Goal: Task Accomplishment & Management: Manage account settings

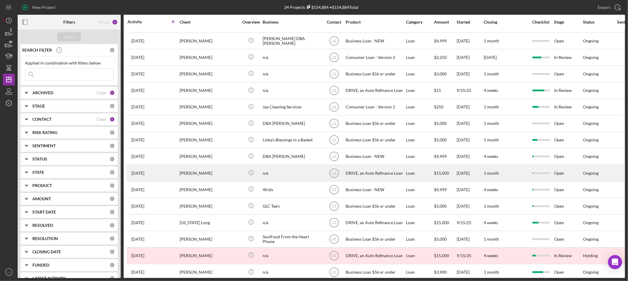
scroll to position [162, 0]
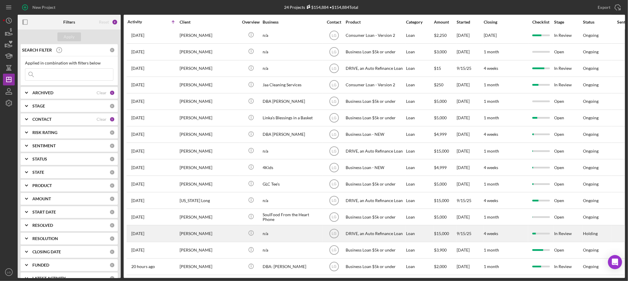
click at [222, 226] on div "[PERSON_NAME]" at bounding box center [209, 234] width 59 height 16
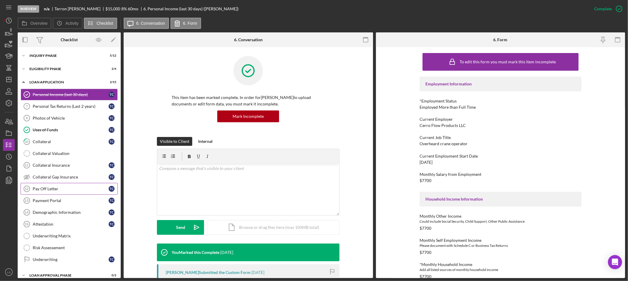
click at [27, 185] on icon "Pay Off Letter 12" at bounding box center [26, 188] width 15 height 15
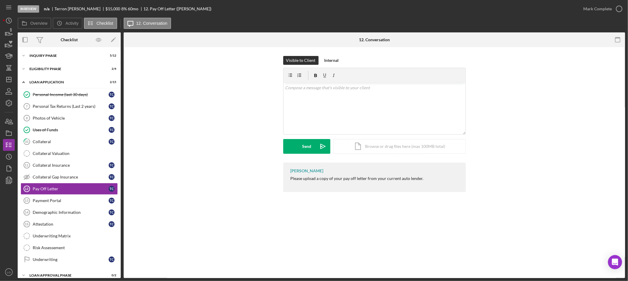
click at [345, 178] on div "Please upload a copy of your pay off letter from your current auto lender." at bounding box center [357, 178] width 133 height 5
copy div "Please upload a copy of your pay off letter from your current auto lender. Icon…"
click at [347, 120] on div "v Color teal Color pink Remove color Add row above Add row below Add column bef…" at bounding box center [375, 109] width 182 height 52
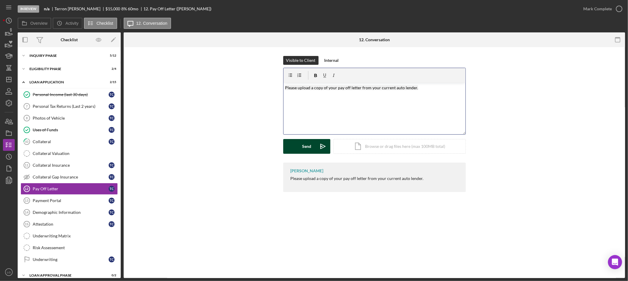
click at [308, 144] on div "Send" at bounding box center [306, 146] width 9 height 15
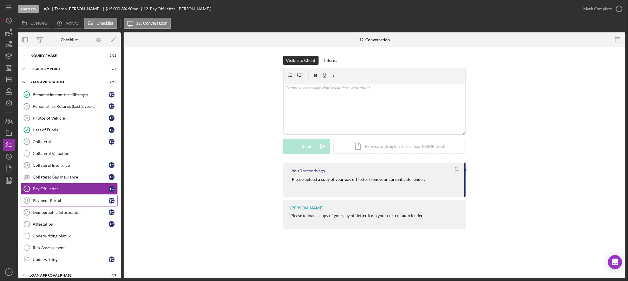
click at [86, 201] on div "Payment Portal" at bounding box center [71, 200] width 76 height 5
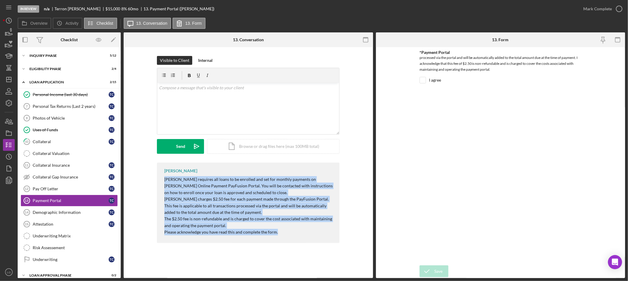
drag, startPoint x: 276, startPoint y: 235, endPoint x: 159, endPoint y: 179, distance: 129.8
click at [156, 178] on div "LaTrisha Gandy Justine Petersen requires all loans to be enrolled and set for m…" at bounding box center [248, 204] width 232 height 83
click at [202, 106] on div "v Color teal Color pink Remove color Add row above Add row below Add column bef…" at bounding box center [248, 109] width 182 height 52
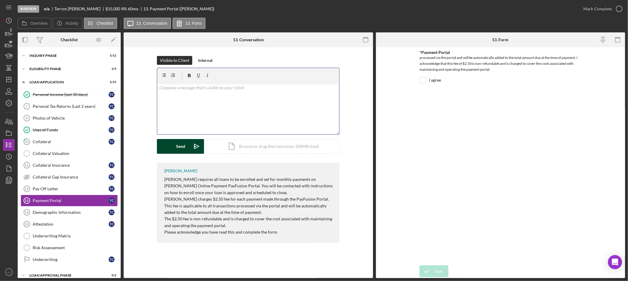
scroll to position [15, 0]
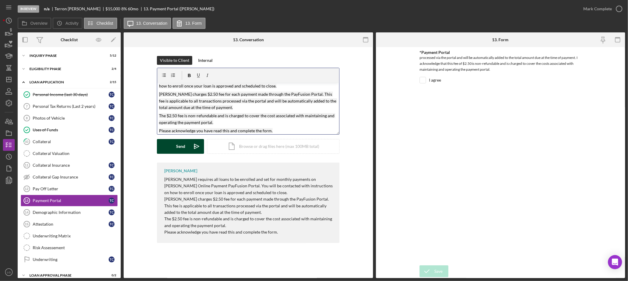
click at [183, 143] on div "Send" at bounding box center [180, 146] width 9 height 15
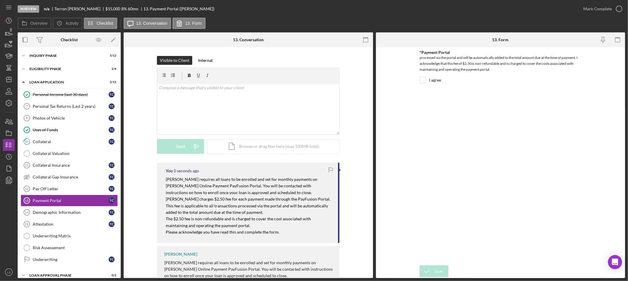
scroll to position [0, 0]
click at [50, 213] on div "Demographic Information" at bounding box center [71, 212] width 76 height 5
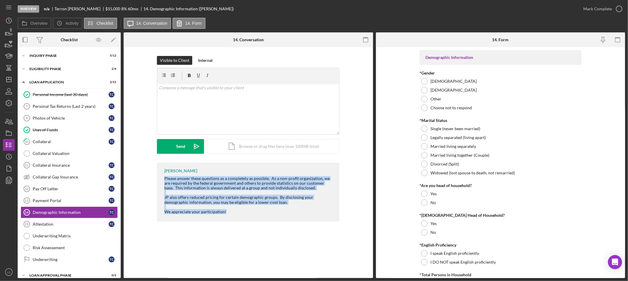
drag, startPoint x: 236, startPoint y: 216, endPoint x: 150, endPoint y: 175, distance: 94.4
click at [150, 175] on div "LaTrisha Gandy Please answer these questions as a completely as possible. As a …" at bounding box center [248, 194] width 232 height 62
copy div "Please answer these questions as a completely as possible. As a non-profit orga…"
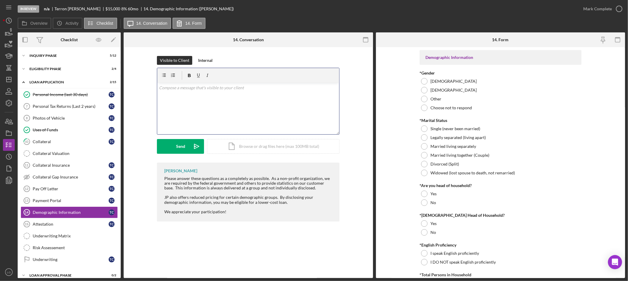
click at [203, 107] on div "v Color teal Color pink Remove color Add row above Add row below Add column bef…" at bounding box center [248, 109] width 182 height 52
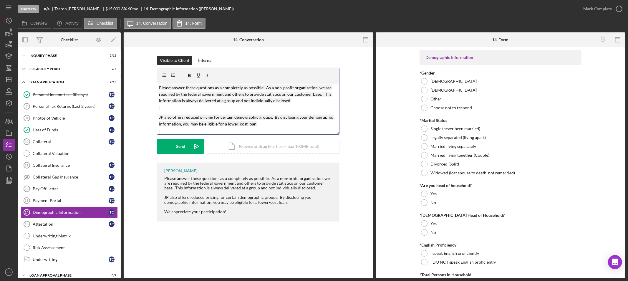
scroll to position [10, 0]
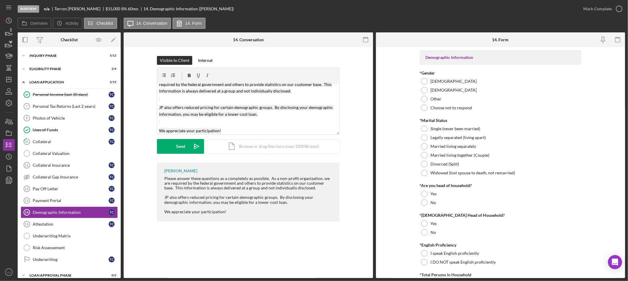
click at [177, 135] on form "v Color teal Color pink Remove color Add row above Add row below Add column bef…" at bounding box center [248, 111] width 183 height 86
click at [176, 142] on div "Send" at bounding box center [180, 146] width 9 height 15
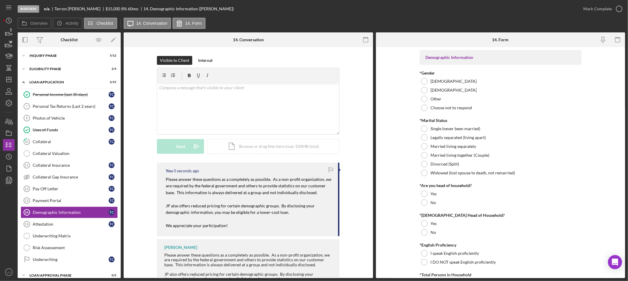
scroll to position [0, 0]
click at [42, 228] on link "Attestation 15 Attestation T C" at bounding box center [69, 224] width 97 height 12
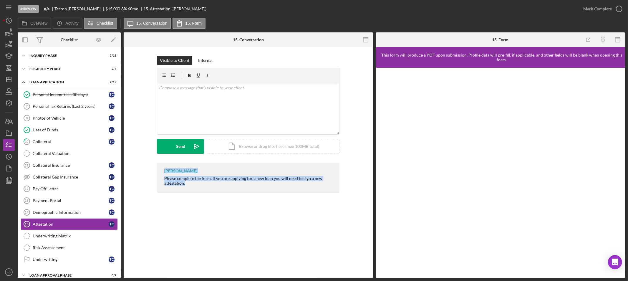
drag, startPoint x: 199, startPoint y: 189, endPoint x: 141, endPoint y: 173, distance: 60.4
click at [141, 173] on div "LaTrisha Gandy Please complete the form. If you are applying for a new loan you…" at bounding box center [248, 179] width 232 height 33
drag, startPoint x: 210, startPoint y: 189, endPoint x: 195, endPoint y: 189, distance: 15.0
click at [209, 189] on div "LaTrisha Gandy Please complete the form. If you are applying for a new loan you…" at bounding box center [248, 178] width 183 height 30
click at [195, 186] on div "LaTrisha Gandy Please complete the form. If you are applying for a new loan you…" at bounding box center [248, 178] width 183 height 30
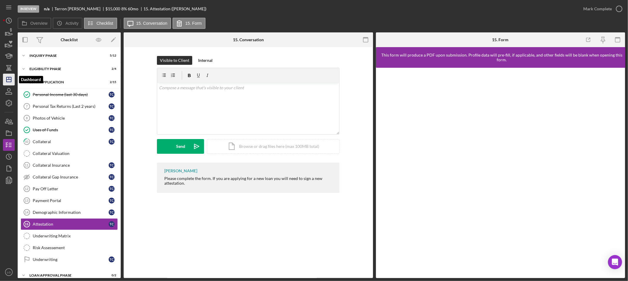
click at [11, 80] on polygon "button" at bounding box center [8, 79] width 5 height 5
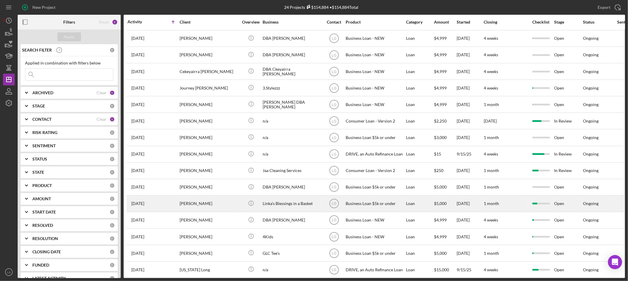
scroll to position [162, 0]
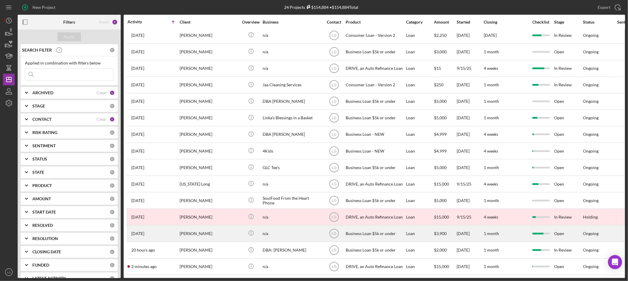
click at [218, 232] on div "[PERSON_NAME]" at bounding box center [209, 234] width 59 height 16
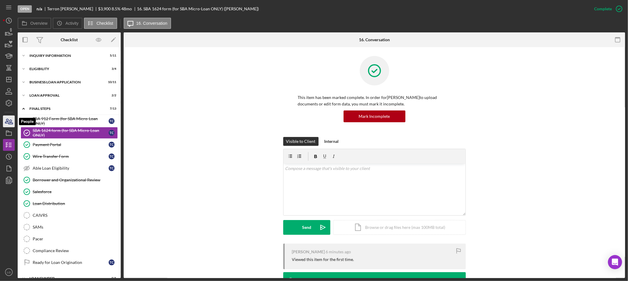
click at [8, 119] on icon "button" at bounding box center [6, 121] width 3 height 4
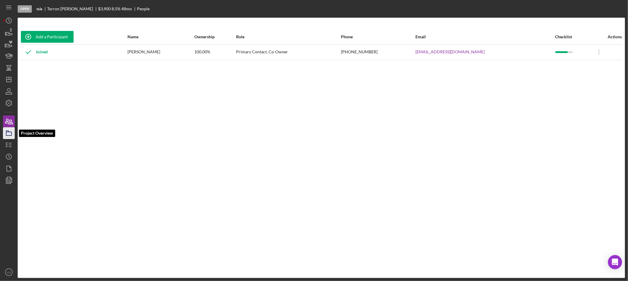
click at [6, 136] on icon "button" at bounding box center [8, 133] width 15 height 15
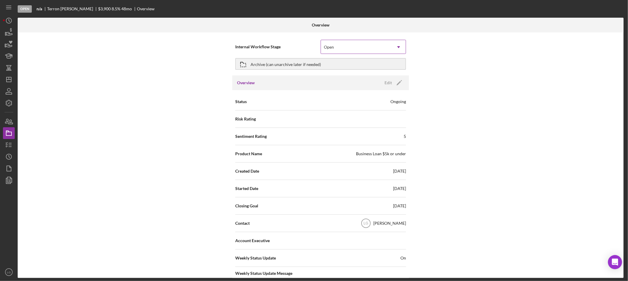
click at [336, 42] on div "Open" at bounding box center [356, 47] width 71 height 14
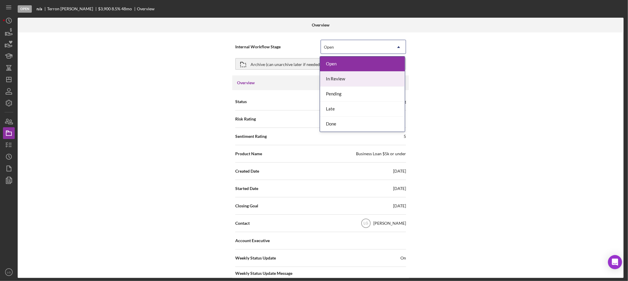
click at [339, 83] on div "In Review" at bounding box center [362, 79] width 85 height 15
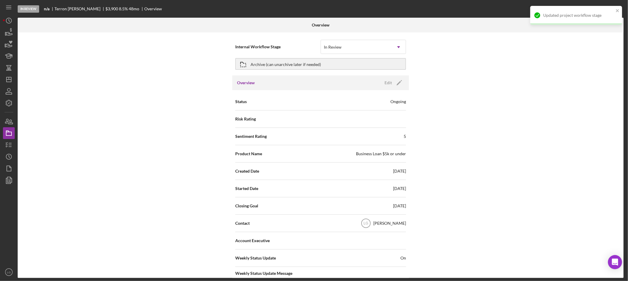
click at [15, 145] on nav "Icon/Menu Icon/Dashboard Dashboard Navigation Divider Mobile Checklist Icon/Ove…" at bounding box center [10, 139] width 15 height 278
click at [13, 145] on icon "button" at bounding box center [8, 144] width 15 height 15
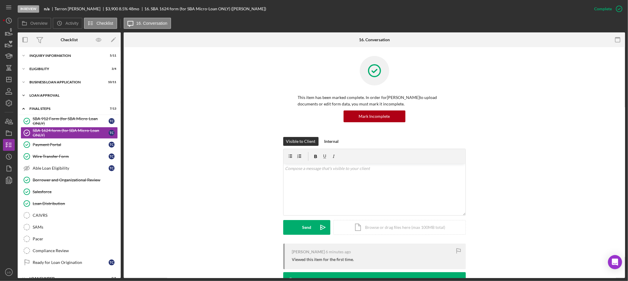
click at [97, 94] on div "Loan Approval" at bounding box center [71, 96] width 84 height 4
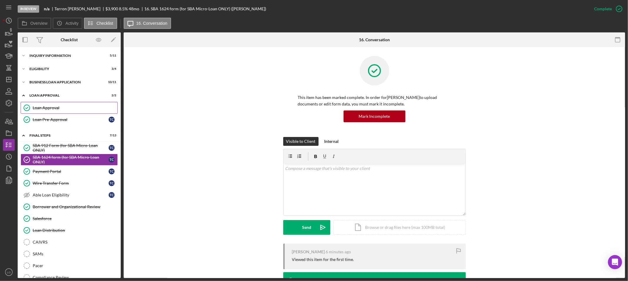
click at [81, 109] on div "Loan Approval" at bounding box center [75, 107] width 85 height 5
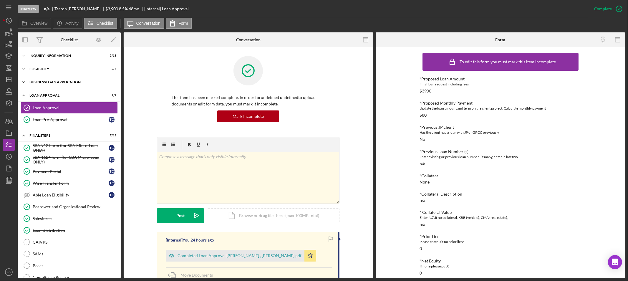
click at [76, 85] on div "Icon/Expander BUSINESS LOAN APPLICATION 10 / 11" at bounding box center [69, 82] width 103 height 12
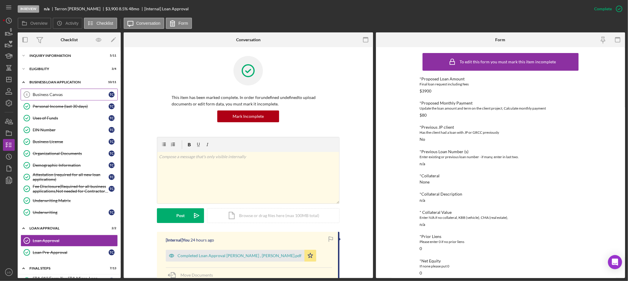
click at [65, 92] on div "Business Canvas" at bounding box center [71, 94] width 76 height 5
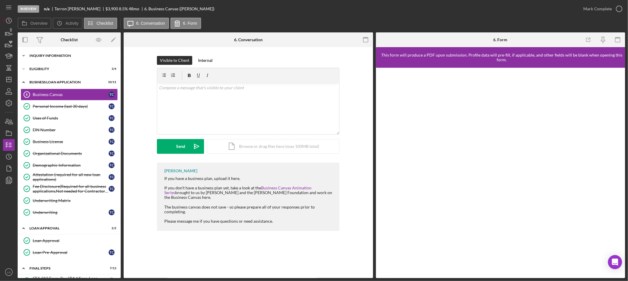
click at [101, 58] on div "Icon/Expander INQUIRY INFORMATION 5 / 11" at bounding box center [69, 56] width 103 height 12
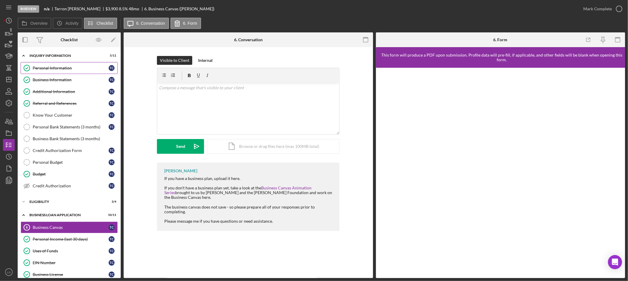
click at [85, 70] on div "Personal Information" at bounding box center [71, 68] width 76 height 5
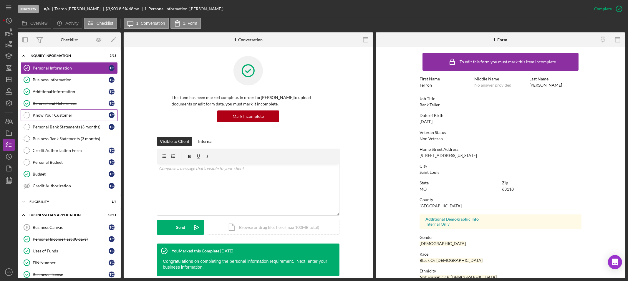
click at [67, 111] on link "Know Your Customer Know Your Customer T C" at bounding box center [69, 115] width 97 height 12
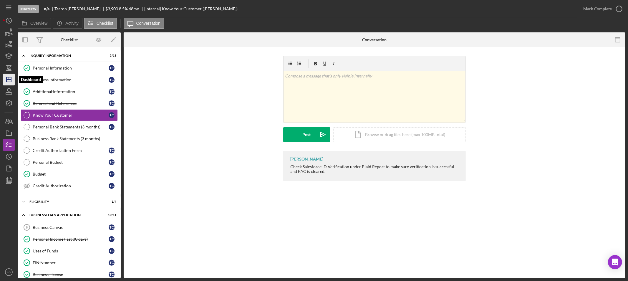
click at [13, 83] on icon "Icon/Dashboard" at bounding box center [8, 79] width 15 height 15
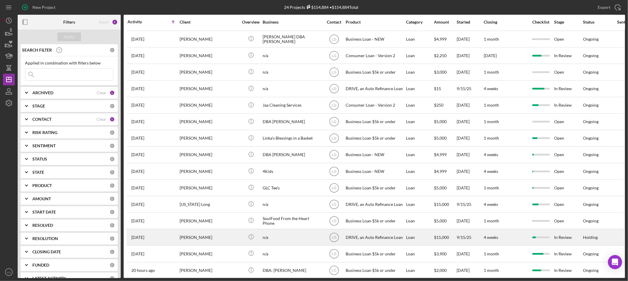
scroll to position [162, 0]
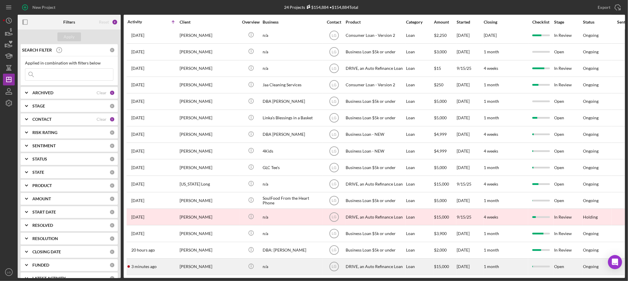
click at [190, 267] on div "[PERSON_NAME]" at bounding box center [209, 267] width 59 height 16
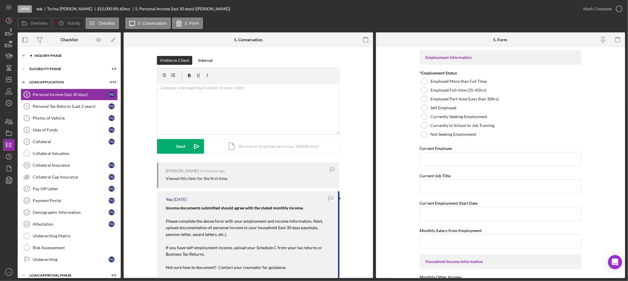
click at [64, 58] on div "Icon/Expander Inquiry Phase 1 / 12" at bounding box center [69, 56] width 103 height 12
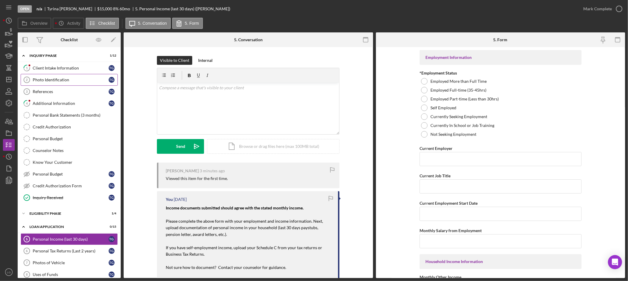
click at [61, 74] on link "Photo Identification 2 Photo Identification T G" at bounding box center [69, 80] width 97 height 12
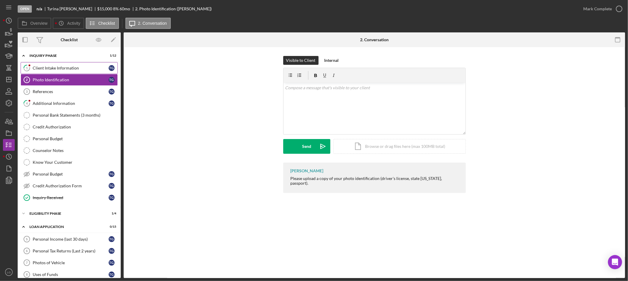
click at [85, 69] on div "Client Intake Information" at bounding box center [71, 68] width 76 height 5
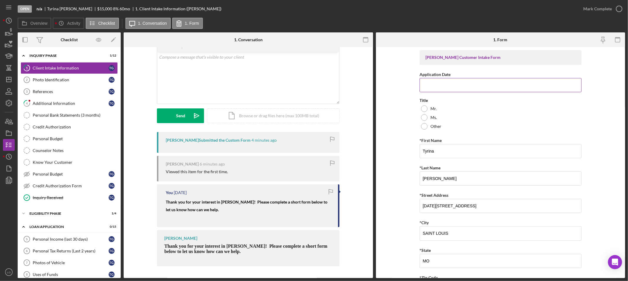
click at [449, 81] on input "Application Date" at bounding box center [501, 85] width 162 height 14
type input "10/1/2025"
click at [438, 114] on div "Ms." at bounding box center [501, 117] width 162 height 9
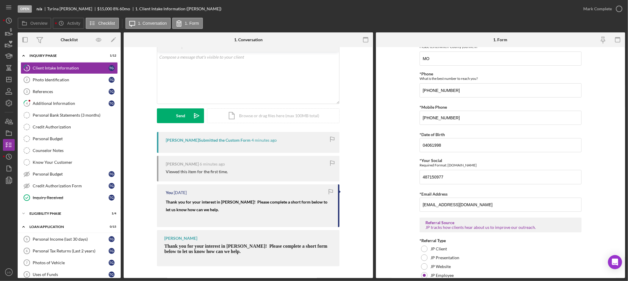
scroll to position [388, 0]
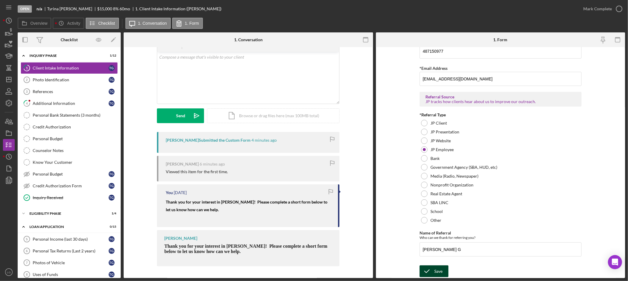
click at [433, 270] on icon "submit" at bounding box center [427, 271] width 15 height 15
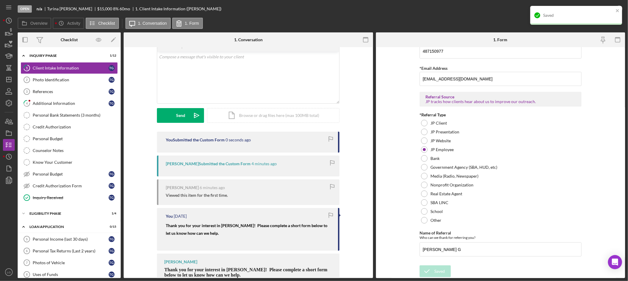
click at [605, 11] on div "Saved" at bounding box center [574, 15] width 83 height 9
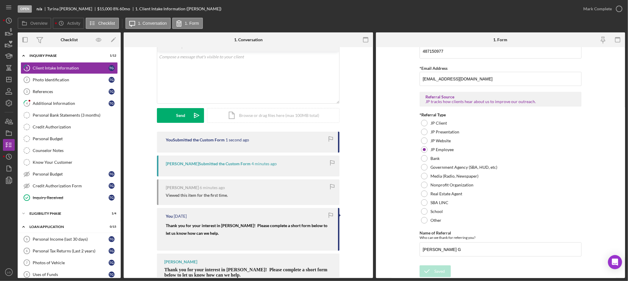
click at [605, 11] on div "Saved" at bounding box center [576, 18] width 94 height 26
click at [600, 7] on div "Mark Complete" at bounding box center [597, 9] width 29 height 12
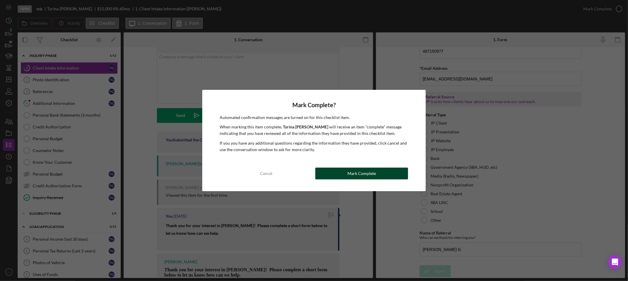
click at [354, 178] on div "Mark Complete" at bounding box center [361, 174] width 29 height 12
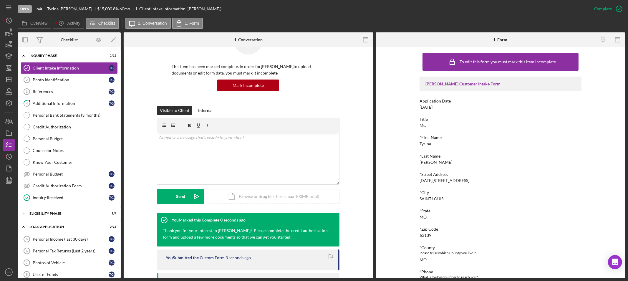
scroll to position [112, 0]
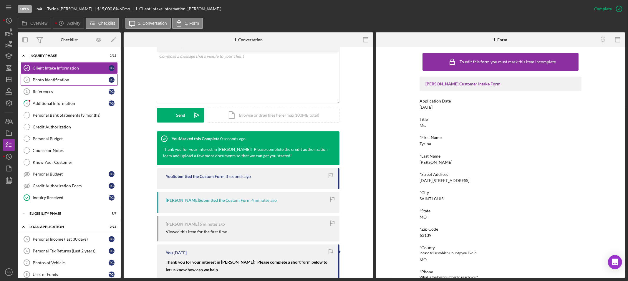
click at [42, 75] on link "Photo Identification 2 Photo Identification T G" at bounding box center [69, 80] width 97 height 12
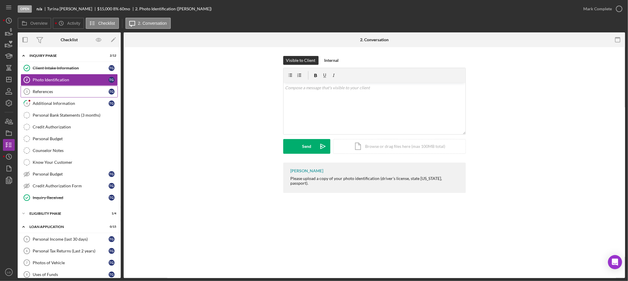
click at [48, 90] on div "References" at bounding box center [71, 91] width 76 height 5
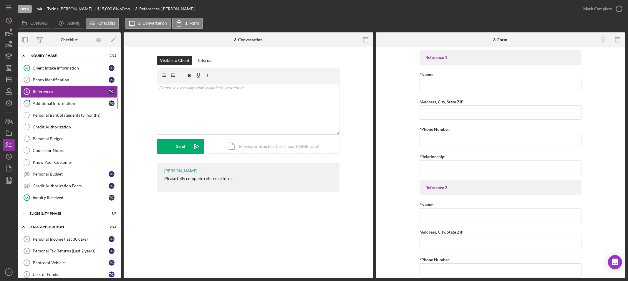
click at [46, 105] on div "Additional Information" at bounding box center [71, 103] width 76 height 5
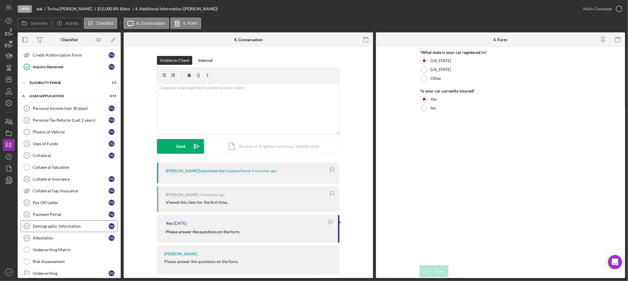
scroll to position [179, 0]
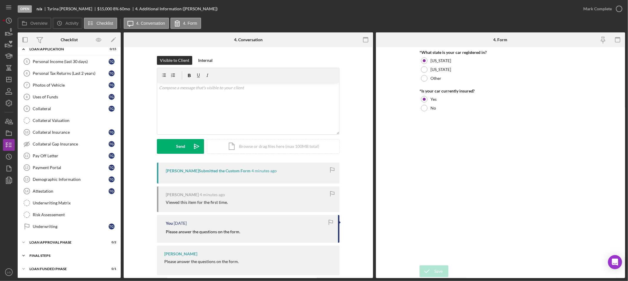
click at [90, 258] on div "Icon/Expander FINAL STEPS 0 / 8" at bounding box center [69, 256] width 103 height 12
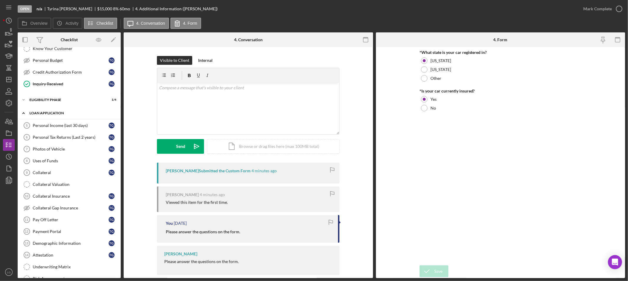
scroll to position [81, 0]
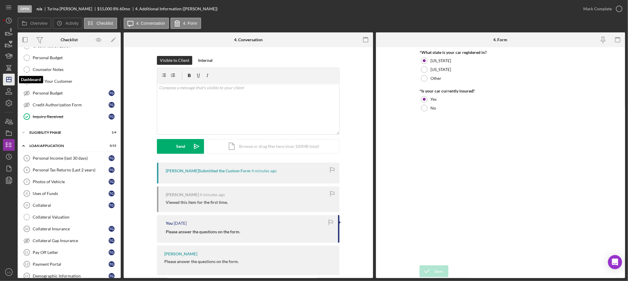
click at [6, 81] on icon "Icon/Dashboard" at bounding box center [8, 79] width 15 height 15
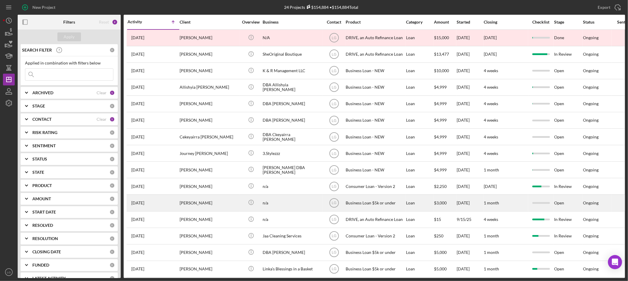
scroll to position [33, 0]
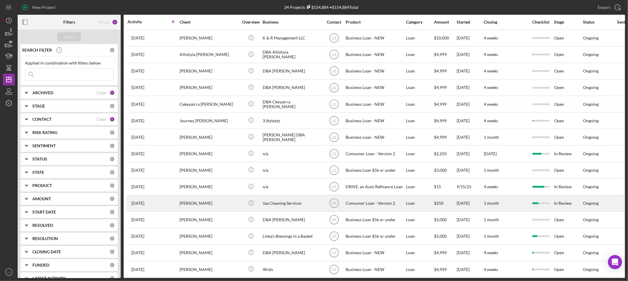
click at [183, 209] on div "[PERSON_NAME]" at bounding box center [209, 203] width 59 height 16
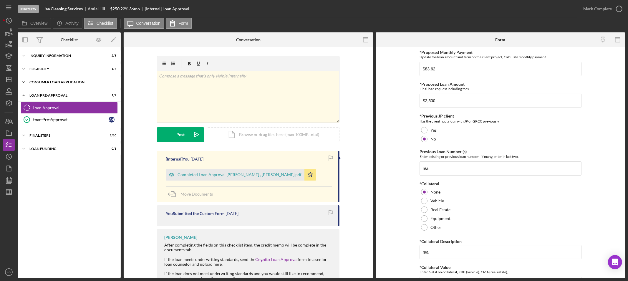
click at [62, 82] on div "Consumer Loan Application" at bounding box center [71, 82] width 84 height 4
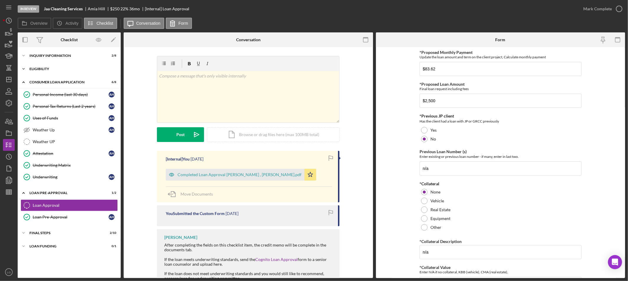
click at [78, 64] on div "Icon/Expander Eligibility 1 / 4" at bounding box center [69, 69] width 103 height 12
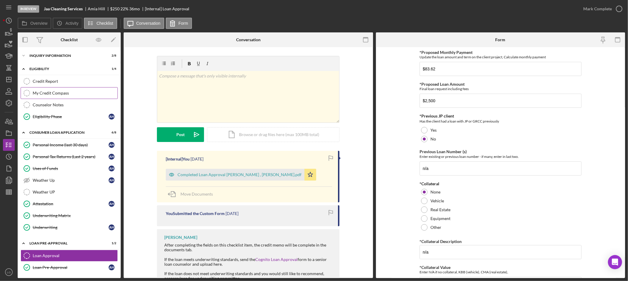
click at [49, 92] on div "My Credit Compass" at bounding box center [75, 93] width 85 height 5
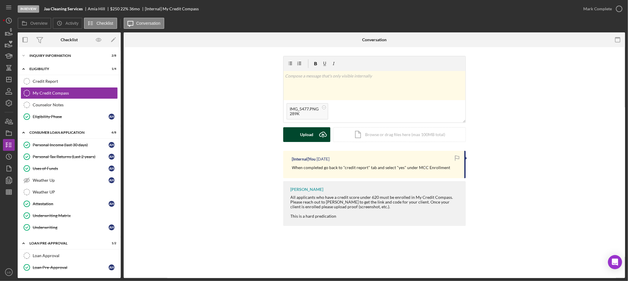
click at [317, 139] on icon "Icon/Upload" at bounding box center [323, 134] width 15 height 15
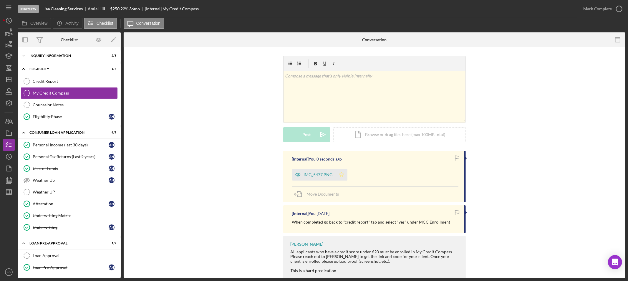
click at [337, 175] on icon "Icon/Star" at bounding box center [342, 175] width 12 height 12
click at [318, 172] on div "IMG_5477.PNG" at bounding box center [318, 174] width 29 height 5
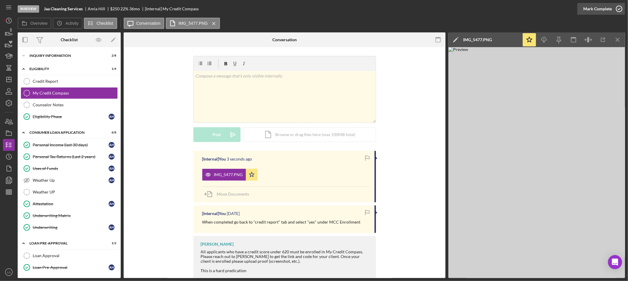
click at [588, 11] on div "Mark Complete" at bounding box center [597, 9] width 29 height 12
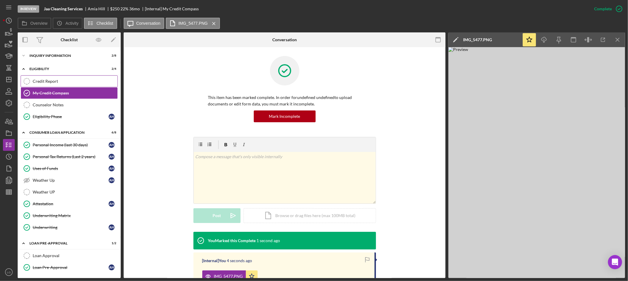
click at [37, 77] on link "Credit Report Credit Report" at bounding box center [69, 81] width 97 height 12
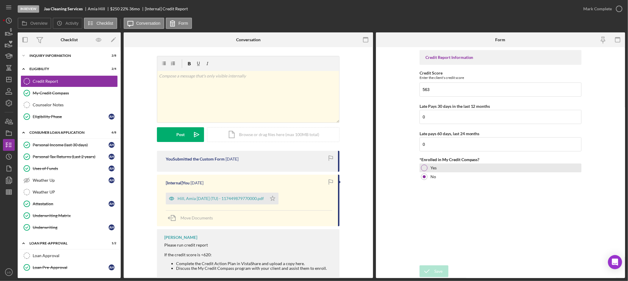
click at [435, 171] on div "Yes" at bounding box center [501, 167] width 162 height 9
click at [429, 267] on icon "submit" at bounding box center [427, 271] width 15 height 15
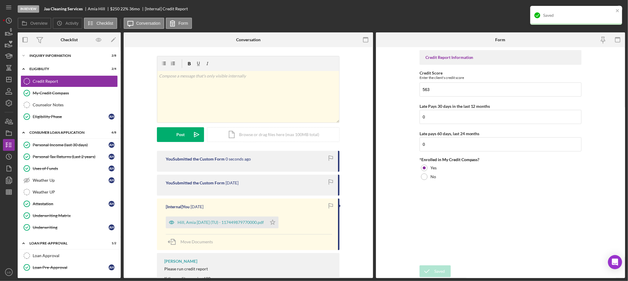
click at [602, 9] on div "Saved" at bounding box center [576, 15] width 92 height 19
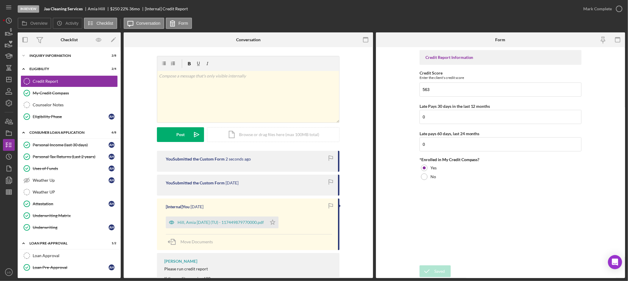
click at [209, 229] on div "[Internal] You 1 week ago Hill, Amia 2025-09-22 (TU) - 117449879770000.pdf Icon…" at bounding box center [248, 224] width 183 height 52
click at [213, 225] on div "Hill, Amia [DATE] (TU) - 117449879770000.pdf" at bounding box center [221, 222] width 86 height 5
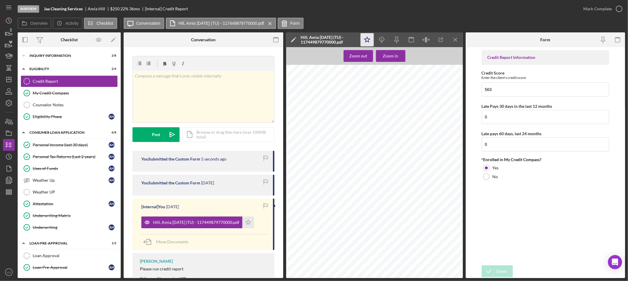
click at [371, 42] on icon "Icon/Star" at bounding box center [366, 39] width 13 height 13
click at [597, 9] on div "Mark Complete" at bounding box center [597, 9] width 29 height 12
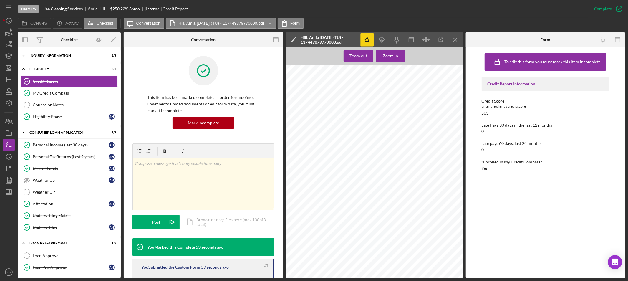
scroll to position [28, 0]
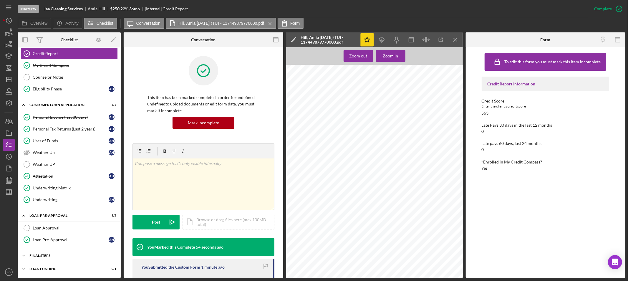
click at [74, 255] on div "FINAL STEPS" at bounding box center [71, 256] width 84 height 4
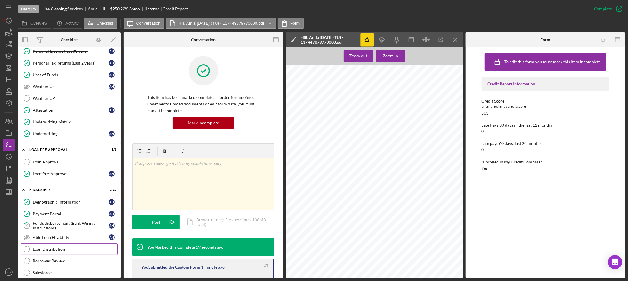
scroll to position [150, 0]
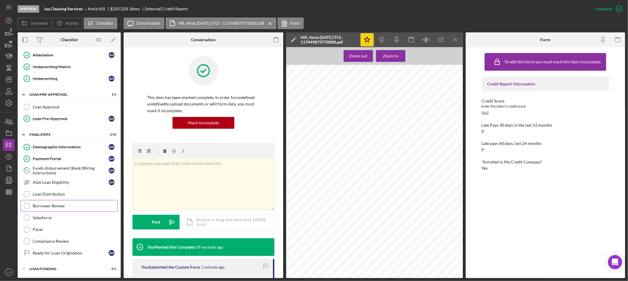
click at [47, 202] on link "Borrower Review Borrower Review" at bounding box center [69, 206] width 97 height 12
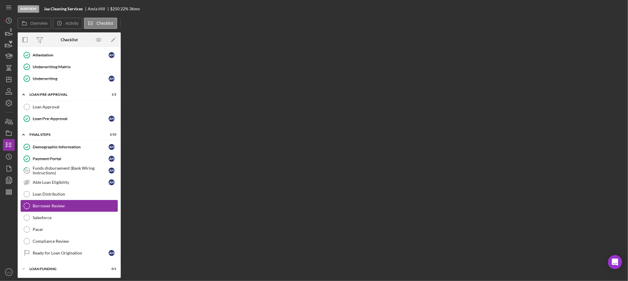
scroll to position [150, 0]
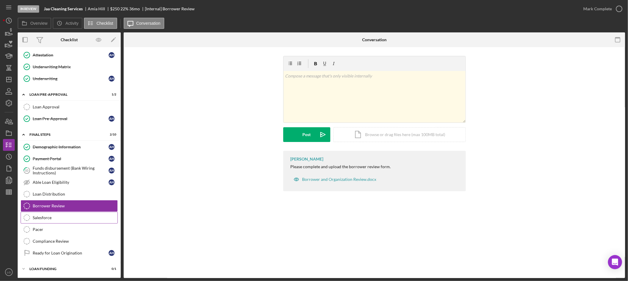
click at [56, 214] on link "Salesforce Salesforce" at bounding box center [69, 218] width 97 height 12
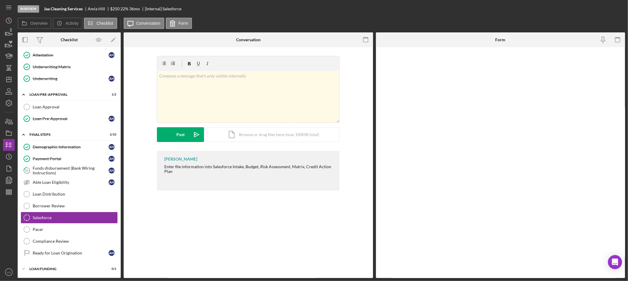
scroll to position [150, 0]
click at [440, 63] on input "*Salesforce ID" at bounding box center [501, 64] width 162 height 14
paste input "a0wPC000002NDGLYA4"
type input "a0wPC000002NDGLYA4"
click at [434, 266] on icon "submit" at bounding box center [427, 271] width 15 height 15
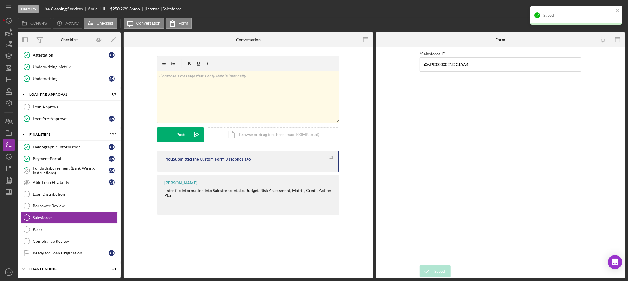
click at [615, 7] on div "Saved" at bounding box center [576, 15] width 92 height 19
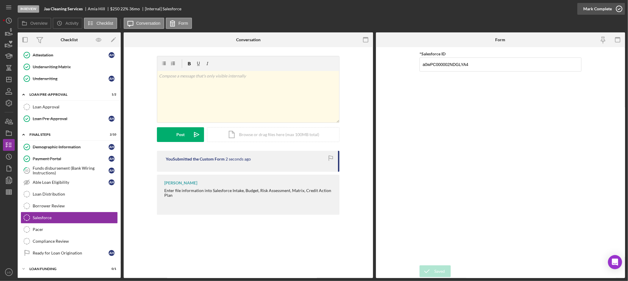
click at [599, 9] on div "Mark Complete" at bounding box center [597, 9] width 29 height 12
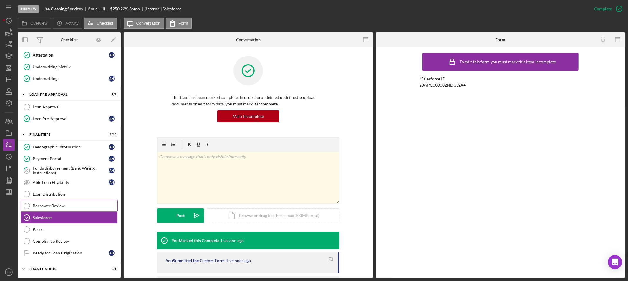
click at [77, 203] on link "Borrower Review Borrower Review" at bounding box center [69, 206] width 97 height 12
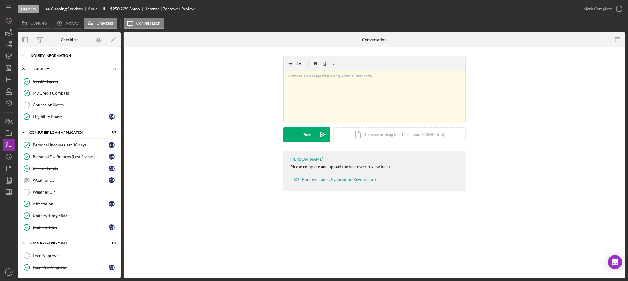
click at [49, 56] on div "Inquiry Information" at bounding box center [71, 56] width 84 height 4
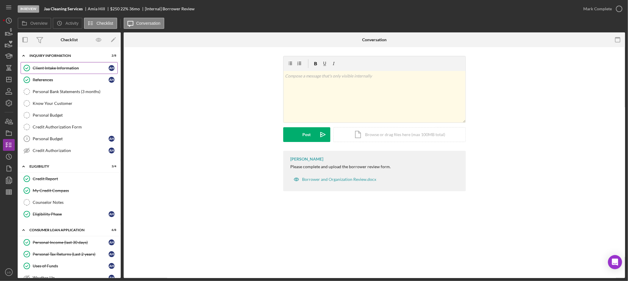
click at [42, 70] on div "Client Intake Information" at bounding box center [71, 68] width 76 height 5
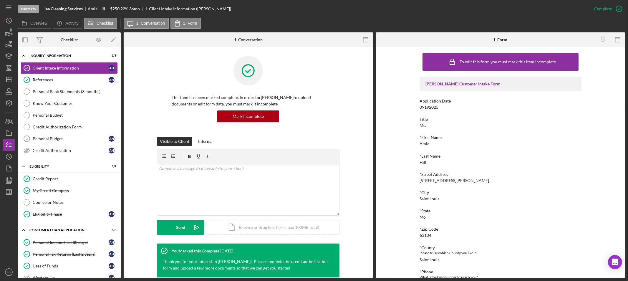
scroll to position [98, 0]
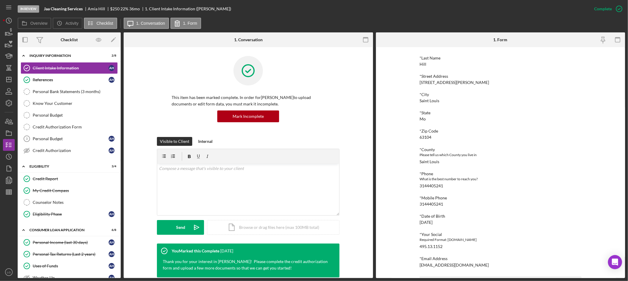
click at [422, 246] on div "495.13.1152" at bounding box center [431, 246] width 23 height 5
copy div "495.13.1152"
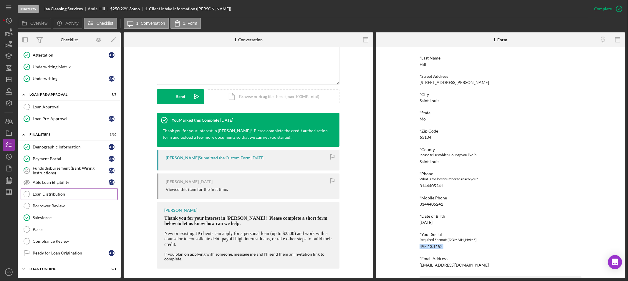
scroll to position [150, 0]
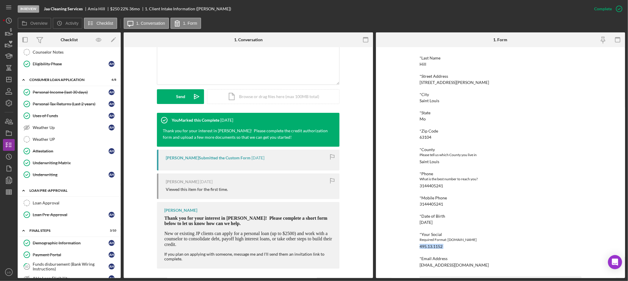
click at [93, 190] on div "Loan Pre-Approval" at bounding box center [71, 191] width 84 height 4
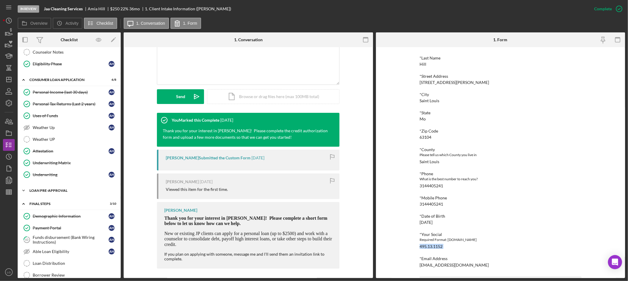
click at [55, 191] on div "Loan Pre-Approval" at bounding box center [71, 191] width 84 height 4
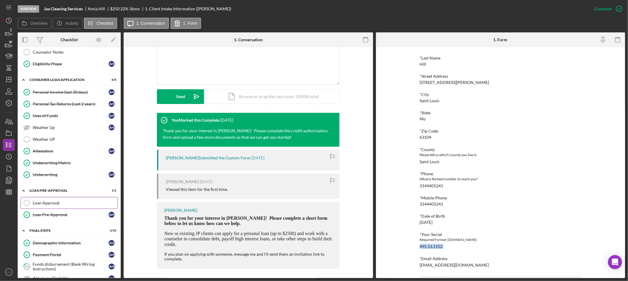
click at [46, 205] on div "Loan Approval" at bounding box center [75, 203] width 85 height 5
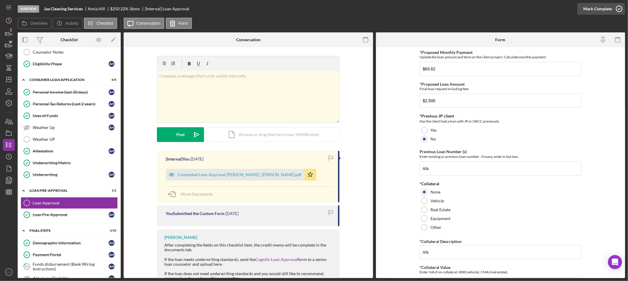
click at [614, 9] on icon "button" at bounding box center [619, 8] width 15 height 15
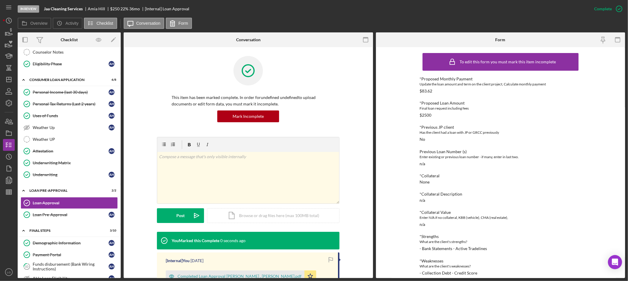
scroll to position [30, 0]
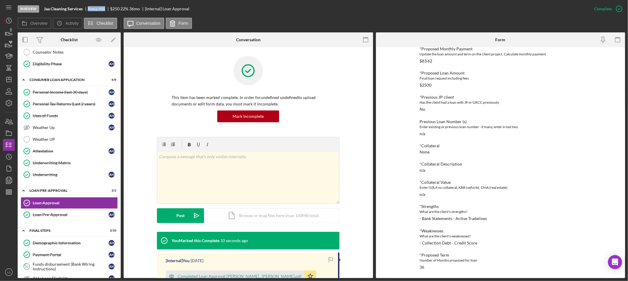
drag, startPoint x: 105, startPoint y: 8, endPoint x: 90, endPoint y: 8, distance: 15.3
click at [90, 8] on div "Amia Hill" at bounding box center [99, 8] width 22 height 5
copy div "Amia Hill"
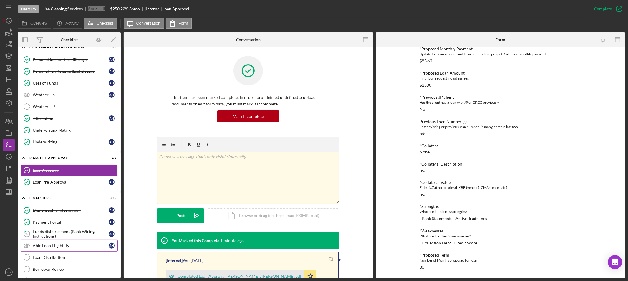
scroll to position [216, 0]
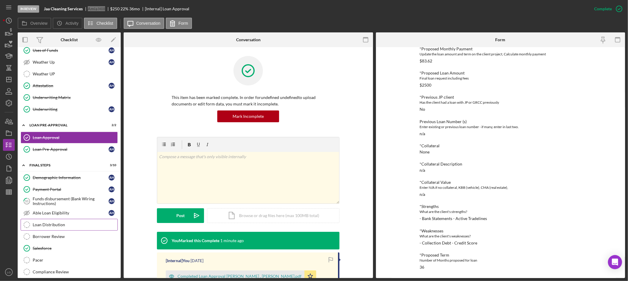
drag, startPoint x: 52, startPoint y: 224, endPoint x: 37, endPoint y: 220, distance: 15.6
click at [52, 224] on div "Loan Distribution" at bounding box center [75, 224] width 85 height 5
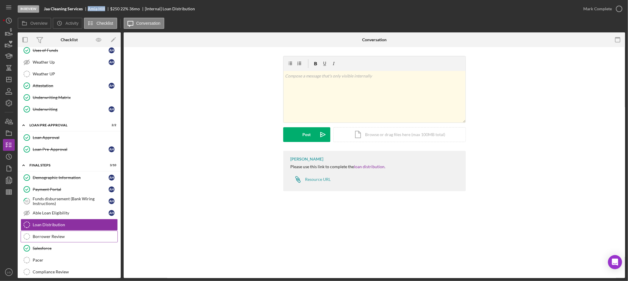
click at [66, 233] on link "Borrower Review Borrower Review" at bounding box center [69, 237] width 97 height 12
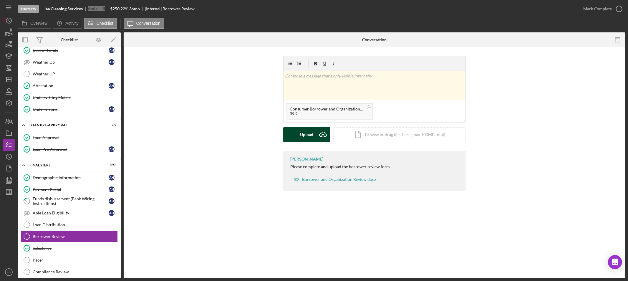
click at [313, 139] on div "Upload" at bounding box center [306, 134] width 13 height 15
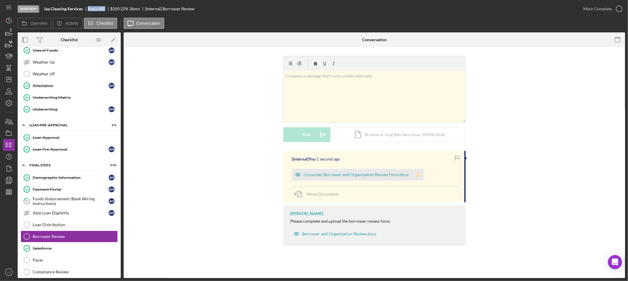
click at [415, 177] on polygon "button" at bounding box center [417, 174] width 5 height 5
click at [395, 174] on div "Consumer Borrower and Organization Review Form.docx" at bounding box center [356, 174] width 105 height 5
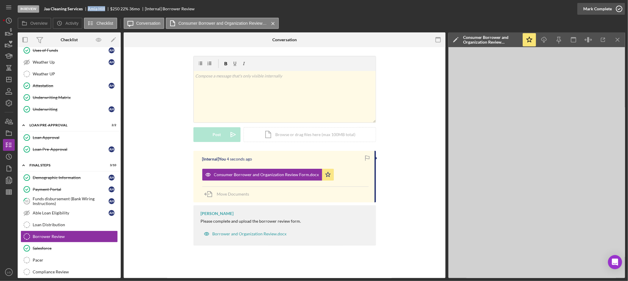
click at [598, 5] on div "Mark Complete" at bounding box center [597, 9] width 29 height 12
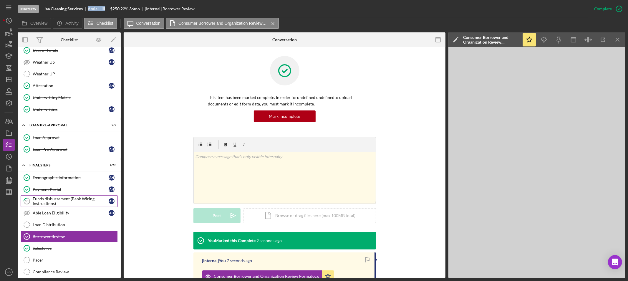
click at [66, 205] on div "Funds disbursement (Bank Wiring Instructions)" at bounding box center [71, 200] width 76 height 9
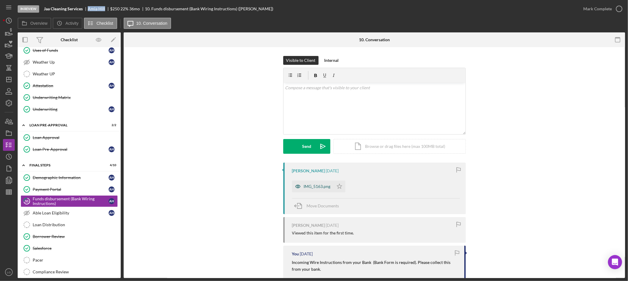
click at [305, 192] on div "IMG_5163.png" at bounding box center [313, 186] width 42 height 12
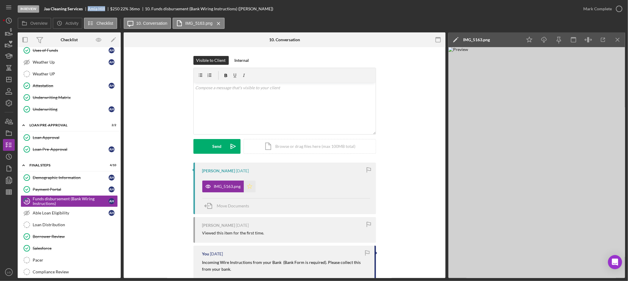
click at [245, 189] on icon "Icon/Star" at bounding box center [250, 186] width 12 height 12
click at [542, 44] on icon "Icon/Download" at bounding box center [544, 39] width 13 height 13
click at [550, 37] on icon "Icon/Download" at bounding box center [544, 39] width 13 height 13
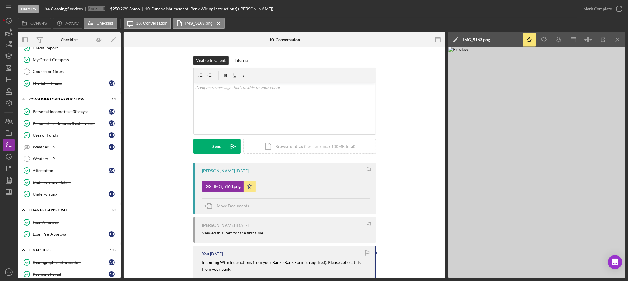
scroll to position [229, 0]
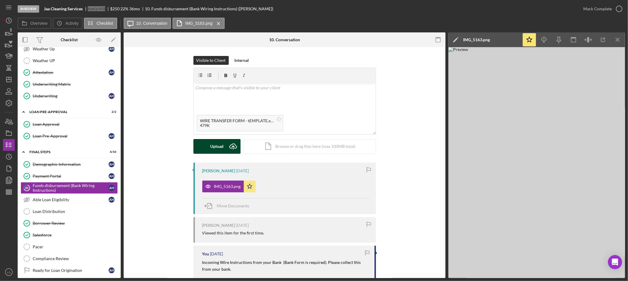
click at [223, 143] on button "Upload Icon/Upload" at bounding box center [216, 146] width 47 height 15
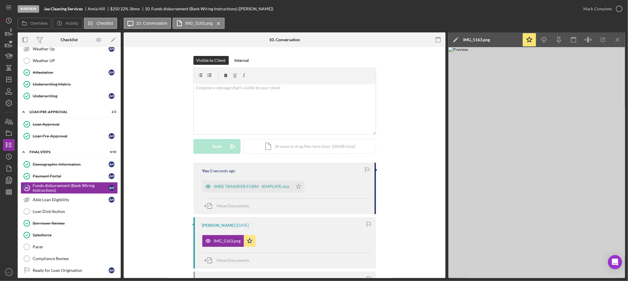
click at [304, 186] on div "WIRE TRANSFER FORM - tEMPLATE.xlsx Icon/Star" at bounding box center [254, 185] width 105 height 15
click at [296, 186] on icon "Icon/Star" at bounding box center [299, 186] width 12 height 12
click at [230, 183] on div "WIRE TRANSFER FORM - tEMPLATE.xlsx" at bounding box center [247, 186] width 90 height 12
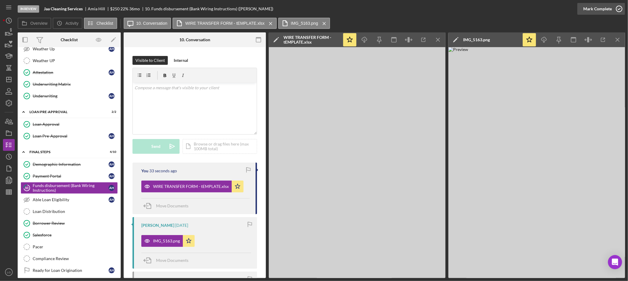
click at [596, 11] on div "Mark Complete" at bounding box center [597, 9] width 29 height 12
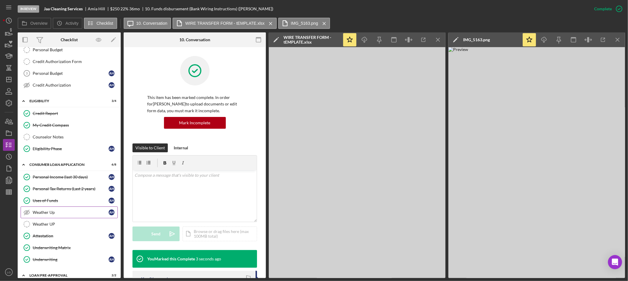
scroll to position [0, 0]
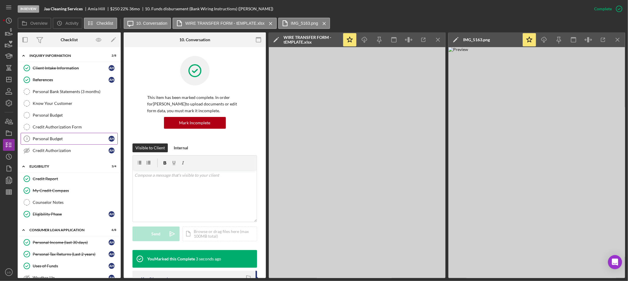
click at [42, 133] on link "Personal Budget 3 Personal Budget A H" at bounding box center [69, 139] width 97 height 12
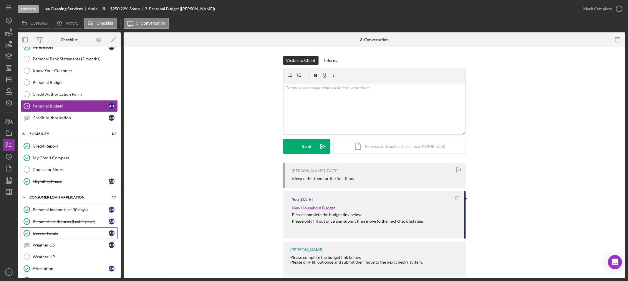
scroll to position [98, 0]
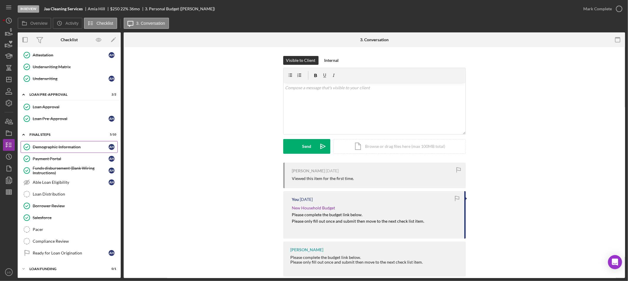
click at [64, 148] on div "Demographic Information" at bounding box center [71, 147] width 76 height 5
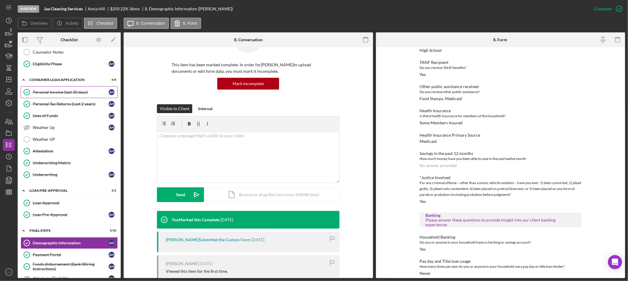
scroll to position [117, 0]
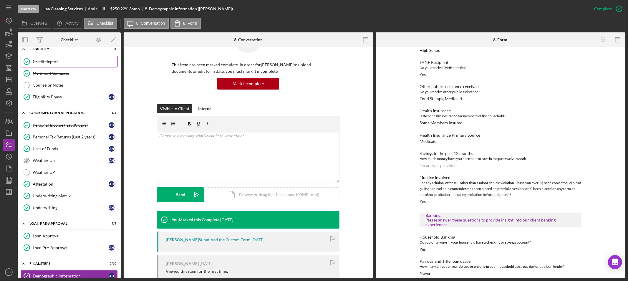
drag, startPoint x: 36, startPoint y: 69, endPoint x: 42, endPoint y: 61, distance: 9.7
click at [36, 68] on link "My Credit Compass My Credit Compass" at bounding box center [69, 73] width 97 height 12
click at [42, 61] on div "Credit Report" at bounding box center [75, 61] width 85 height 5
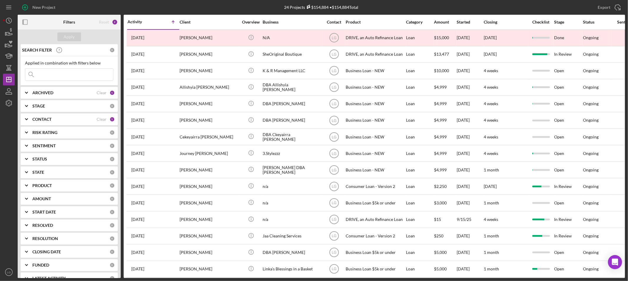
click at [78, 74] on input at bounding box center [69, 75] width 88 height 12
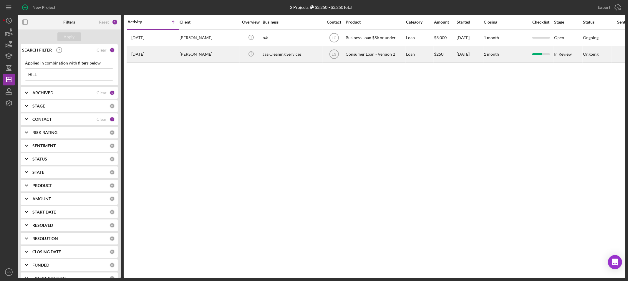
type input "HILL"
click at [205, 49] on div "[PERSON_NAME]" at bounding box center [209, 55] width 59 height 16
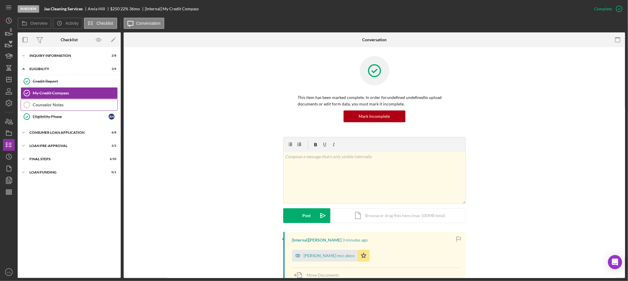
click at [68, 107] on div "Counselor Notes" at bounding box center [75, 104] width 85 height 5
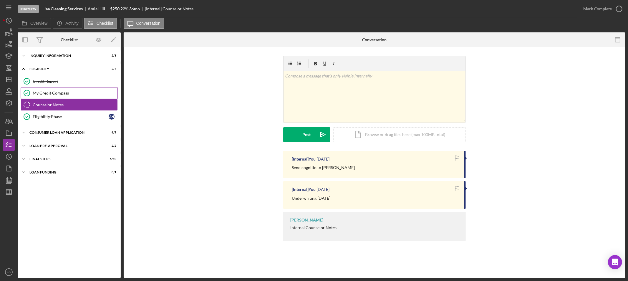
click at [69, 95] on div "My Credit Compass" at bounding box center [75, 93] width 85 height 5
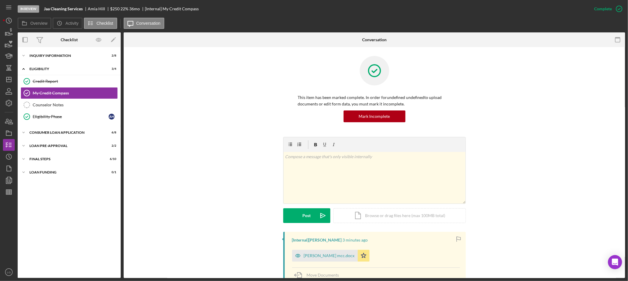
scroll to position [98, 0]
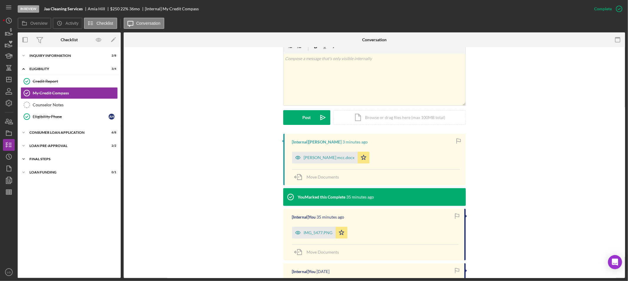
click at [72, 158] on div "FINAL STEPS" at bounding box center [71, 159] width 84 height 4
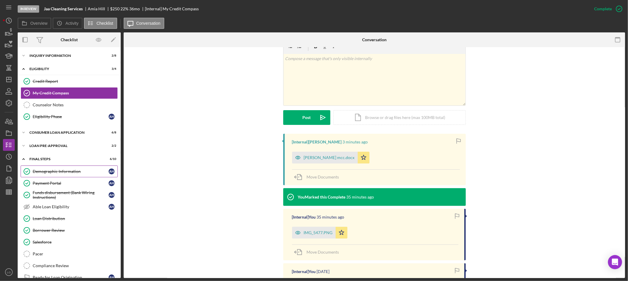
drag, startPoint x: 64, startPoint y: 171, endPoint x: 71, endPoint y: 171, distance: 7.4
click at [64, 171] on div "Demographic Information" at bounding box center [71, 171] width 76 height 5
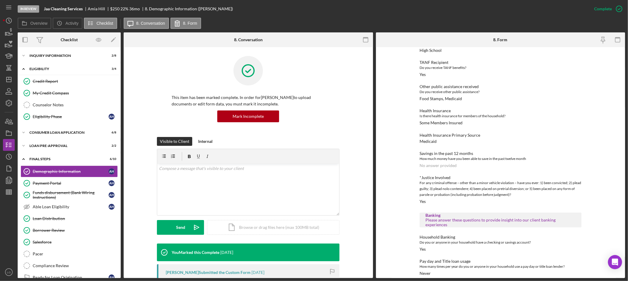
scroll to position [364, 0]
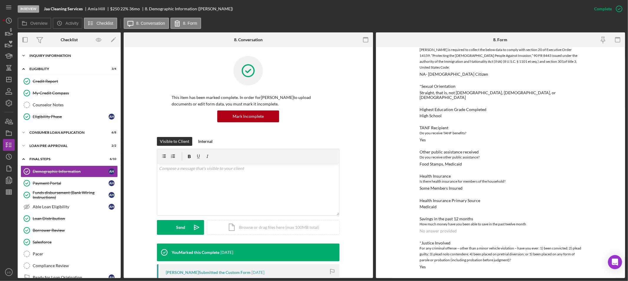
click at [57, 58] on div "Icon/Expander Inquiry Information 2 / 8" at bounding box center [69, 56] width 103 height 12
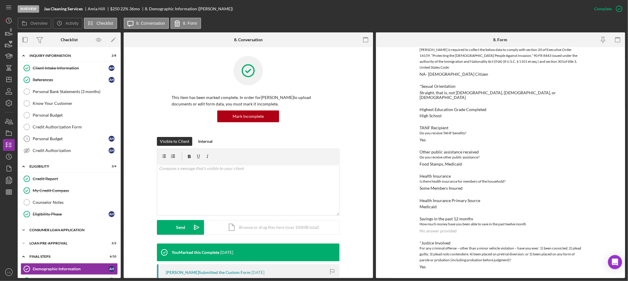
click at [87, 233] on div "Icon/Expander Consumer Loan Application 6 / 8" at bounding box center [69, 230] width 103 height 12
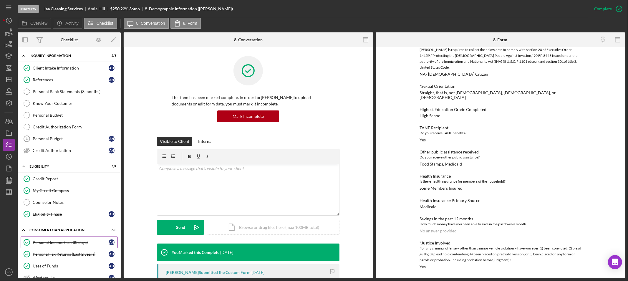
click at [62, 243] on div "Personal Income (last 30 days)" at bounding box center [71, 242] width 76 height 5
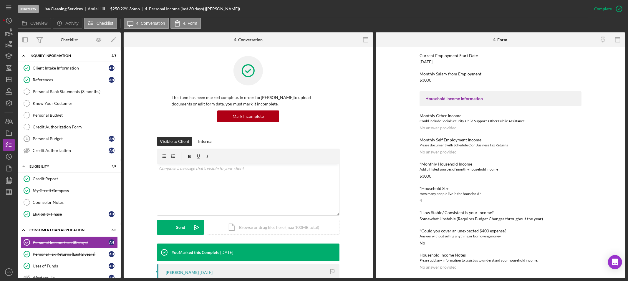
scroll to position [98, 0]
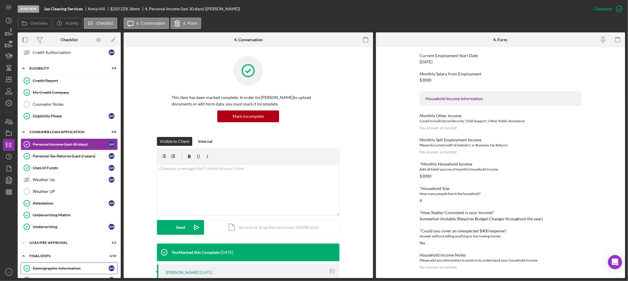
click at [62, 269] on div "Demographic Information" at bounding box center [71, 268] width 76 height 5
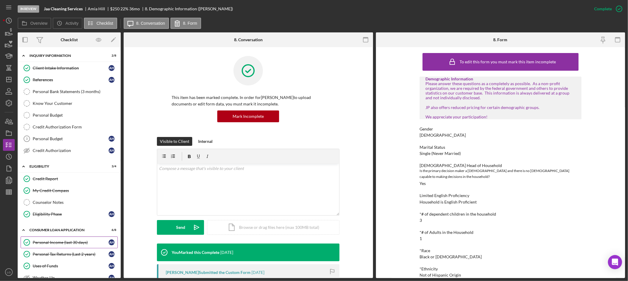
click at [62, 240] on link "Personal Income (last 30 days) Personal Income (last 30 days) A H" at bounding box center [69, 242] width 97 height 12
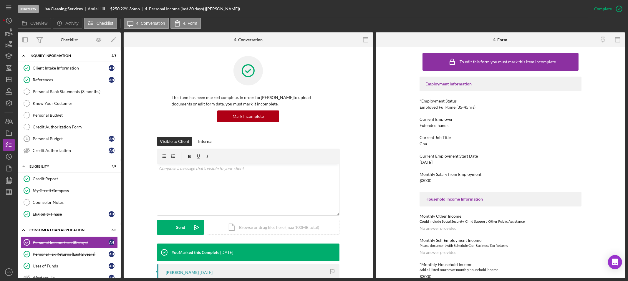
click at [425, 126] on div "Extended hands" at bounding box center [434, 125] width 29 height 5
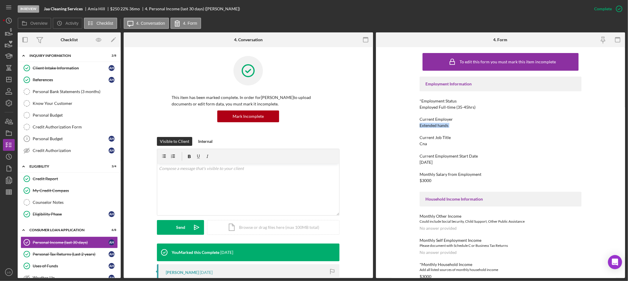
click at [425, 126] on div "Extended hands" at bounding box center [434, 125] width 29 height 5
copy div "Extended hands"
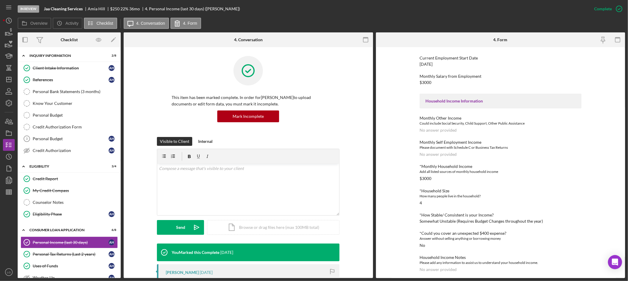
scroll to position [100, 0]
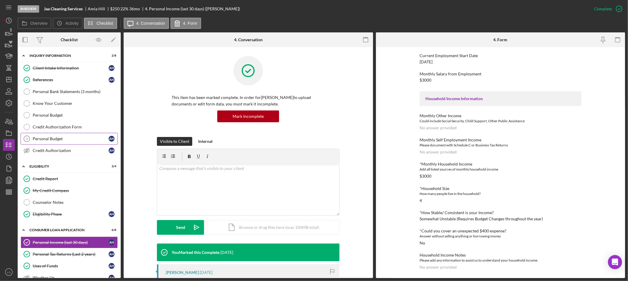
drag, startPoint x: 57, startPoint y: 138, endPoint x: 81, endPoint y: 139, distance: 23.6
click at [57, 138] on div "Personal Budget" at bounding box center [71, 138] width 76 height 5
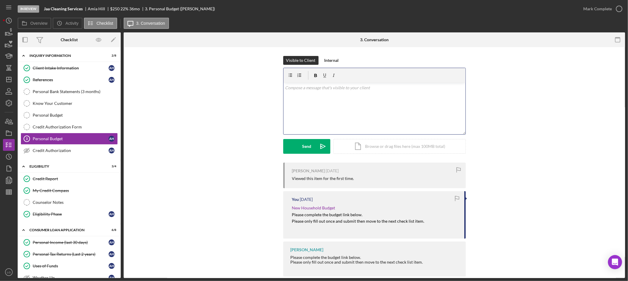
click at [302, 122] on div "v Color teal Color pink Remove color Add row above Add row below Add column bef…" at bounding box center [375, 109] width 182 height 52
click at [333, 64] on div "Internal" at bounding box center [331, 60] width 14 height 9
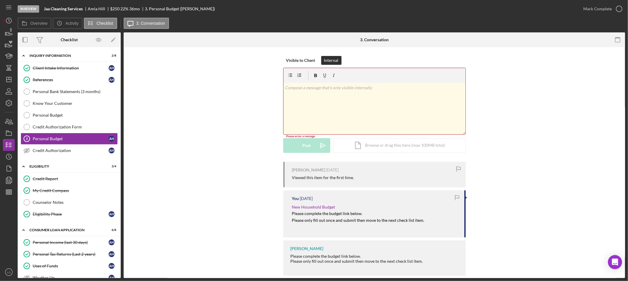
drag, startPoint x: 328, startPoint y: 85, endPoint x: 328, endPoint y: 90, distance: 4.4
click at [328, 87] on p at bounding box center [374, 87] width 179 height 6
drag, startPoint x: 299, startPoint y: 147, endPoint x: 446, endPoint y: 84, distance: 159.7
click at [299, 146] on button "Post Icon/icon-invite-send" at bounding box center [306, 146] width 47 height 15
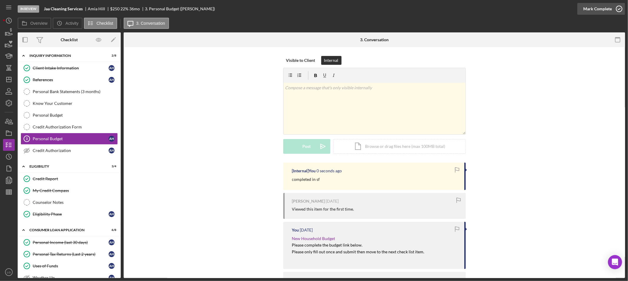
click at [608, 13] on div "Mark Complete" at bounding box center [597, 9] width 29 height 12
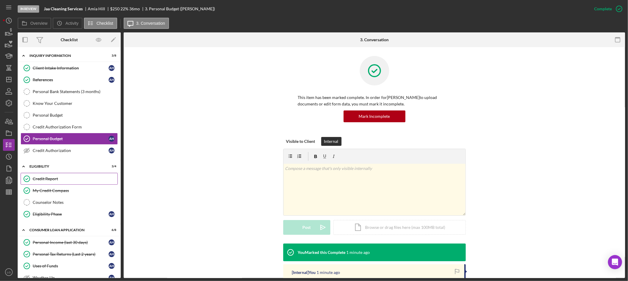
click at [39, 175] on link "Credit Report Credit Report" at bounding box center [69, 179] width 97 height 12
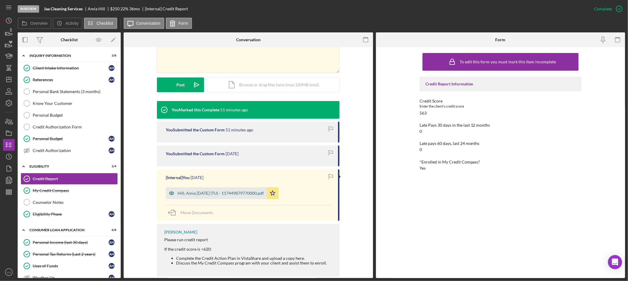
click at [210, 192] on div "Hill, Amia [DATE] (TU) - 117449879770000.pdf" at bounding box center [221, 193] width 86 height 5
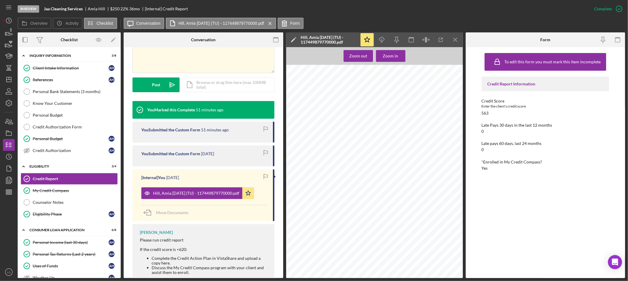
scroll to position [1603, 0]
click at [44, 82] on div "References" at bounding box center [71, 79] width 76 height 5
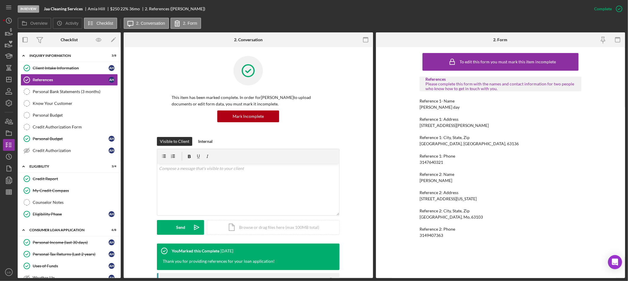
click at [431, 105] on div "[PERSON_NAME] day" at bounding box center [440, 107] width 40 height 5
copy div "[PERSON_NAME] day"
click at [436, 179] on div "[PERSON_NAME]" at bounding box center [436, 180] width 33 height 5
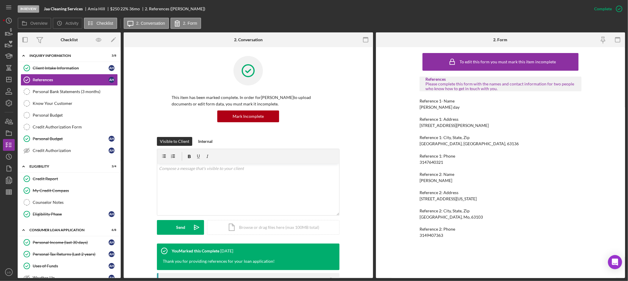
click at [436, 179] on div "[PERSON_NAME]" at bounding box center [436, 180] width 33 height 5
copy div "[PERSON_NAME]"
click at [428, 162] on div "3147640321" at bounding box center [432, 162] width 24 height 5
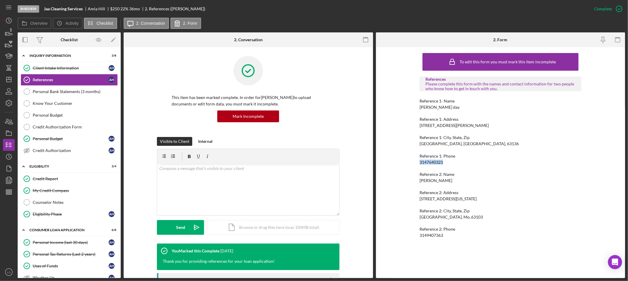
click at [428, 162] on div "3147640321" at bounding box center [432, 162] width 24 height 5
copy div "3147640321"
click at [428, 234] on div "3149407363" at bounding box center [432, 235] width 24 height 5
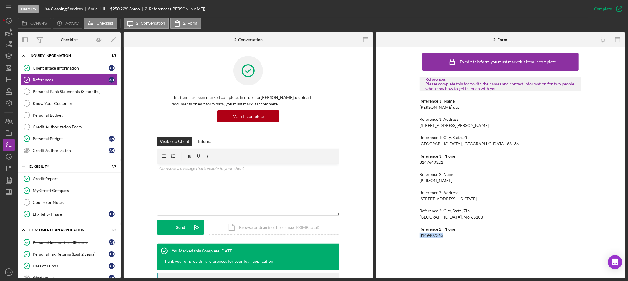
copy div "3149407363 Icon/Menu Icon/Dashboard Dashboard Navigation Divider Mobile Checkli…"
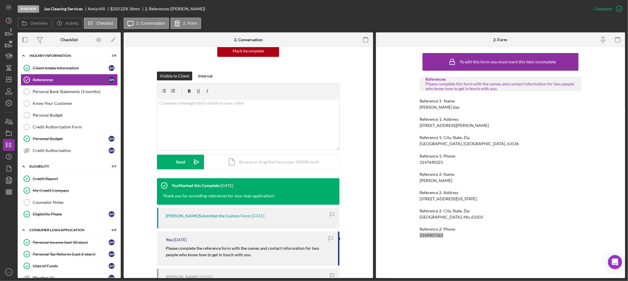
scroll to position [98, 0]
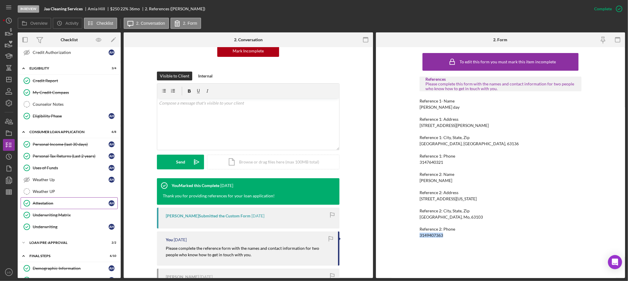
click at [55, 206] on div "Attestation" at bounding box center [71, 203] width 76 height 5
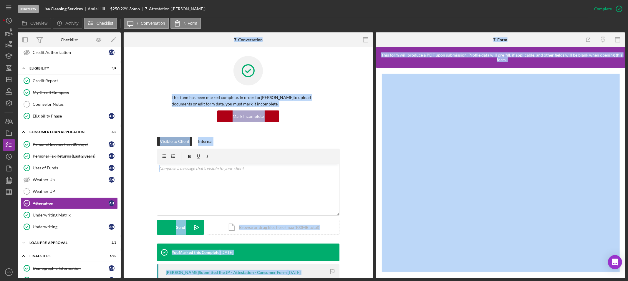
click at [134, 185] on div "Visible to Client Internal v Color teal Color pink Remove color Add row above A…" at bounding box center [248, 190] width 232 height 107
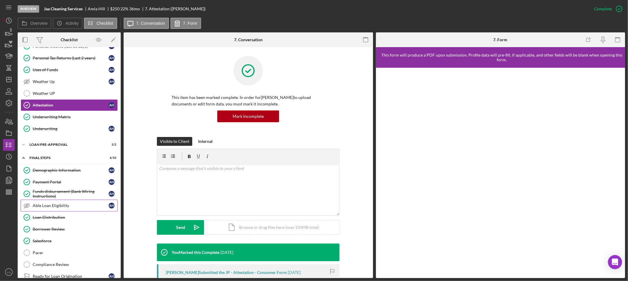
scroll to position [221, 0]
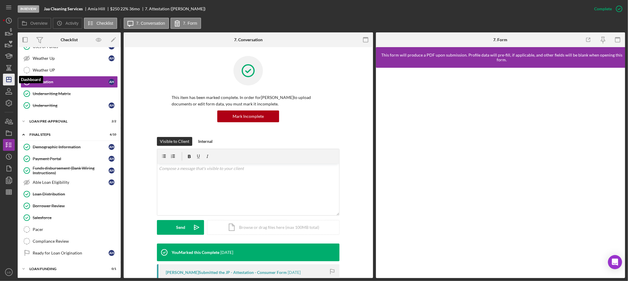
click at [5, 81] on icon "Icon/Dashboard" at bounding box center [8, 79] width 15 height 15
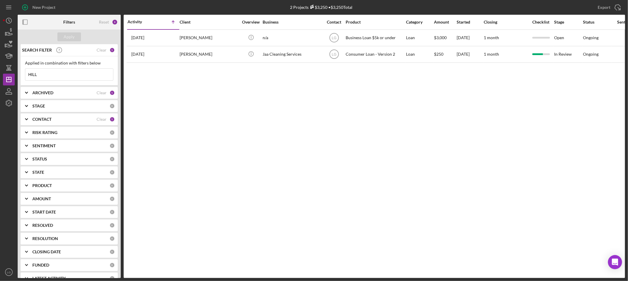
drag, startPoint x: 87, startPoint y: 76, endPoint x: 84, endPoint y: 74, distance: 3.0
click at [84, 74] on input "HILL" at bounding box center [69, 75] width 88 height 12
click at [101, 49] on div "Clear" at bounding box center [102, 50] width 10 height 5
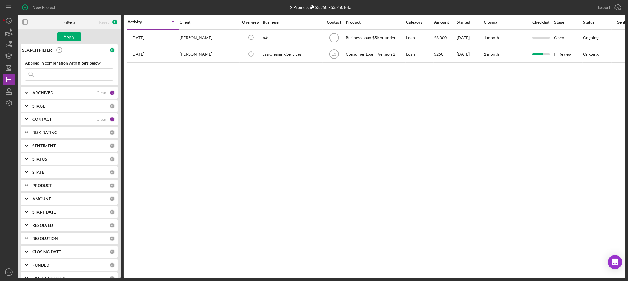
click at [62, 31] on div "Apply" at bounding box center [69, 36] width 103 height 15
click at [63, 36] on button "Apply" at bounding box center [69, 36] width 24 height 9
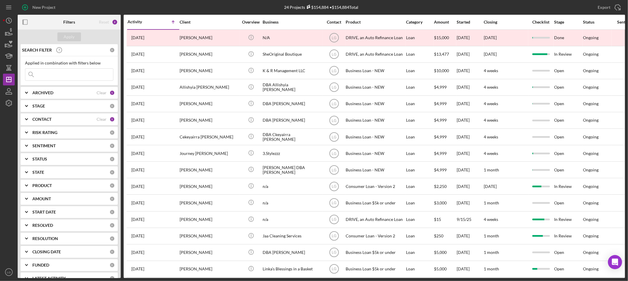
click at [540, 22] on div "Checklist" at bounding box center [540, 22] width 25 height 5
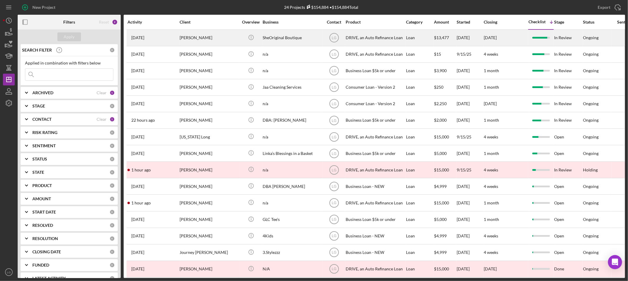
click at [191, 37] on div "[PERSON_NAME]" at bounding box center [209, 38] width 59 height 16
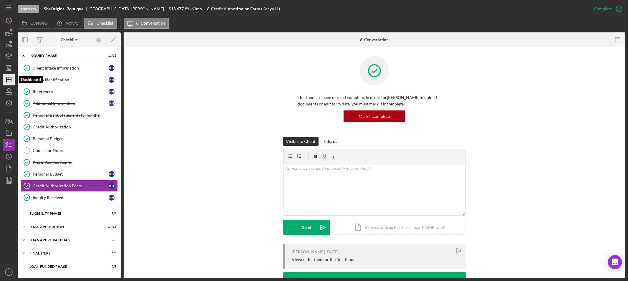
click at [4, 78] on icon "Icon/Dashboard" at bounding box center [8, 79] width 15 height 15
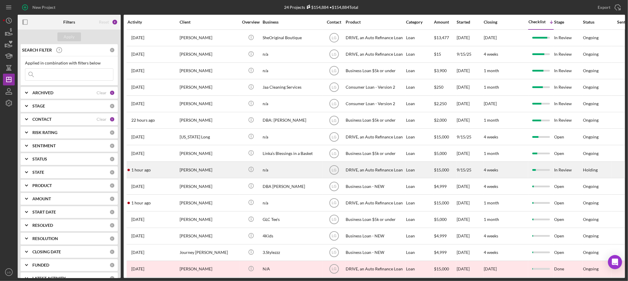
click at [189, 168] on div "[PERSON_NAME]" at bounding box center [209, 170] width 59 height 16
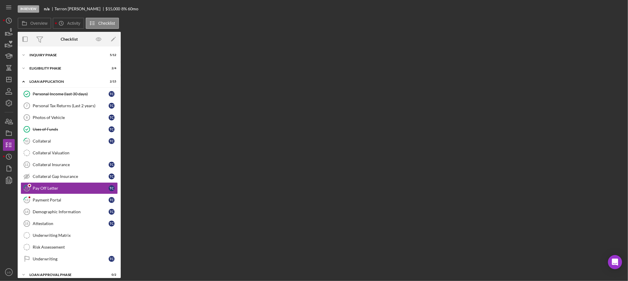
scroll to position [26, 0]
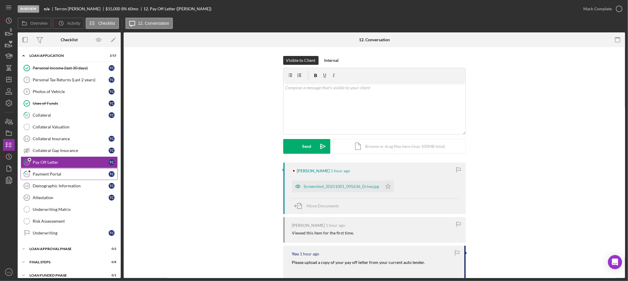
click at [49, 176] on div "Payment Portal" at bounding box center [71, 174] width 76 height 5
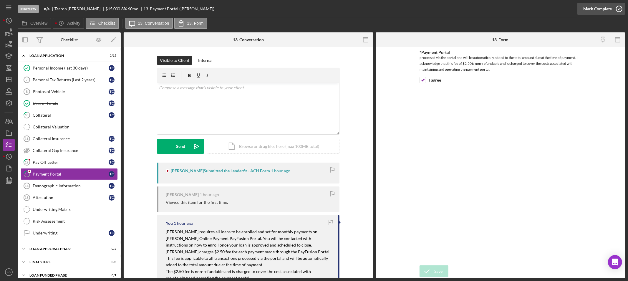
click at [589, 11] on div "Mark Complete" at bounding box center [597, 9] width 29 height 12
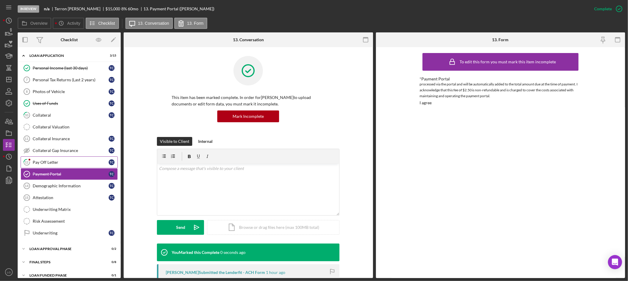
click at [62, 161] on div "Pay Off Letter" at bounding box center [71, 162] width 76 height 5
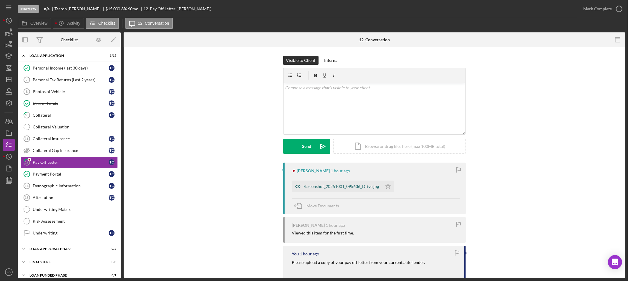
click at [333, 187] on div "Screenshot_20251001_095636_Drive.jpg" at bounding box center [341, 186] width 75 height 5
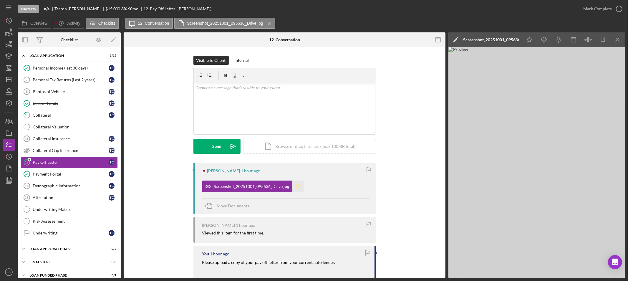
click at [296, 186] on icon "Icon/Star" at bounding box center [298, 186] width 12 height 12
click at [599, 5] on div "Mark Complete" at bounding box center [597, 9] width 29 height 12
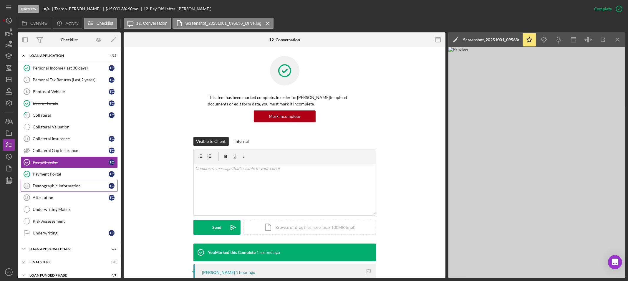
scroll to position [34, 0]
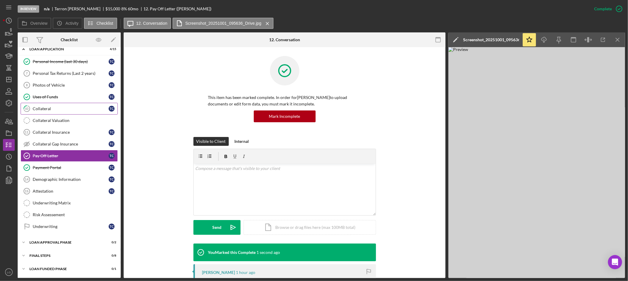
click at [30, 106] on icon "10" at bounding box center [26, 108] width 15 height 15
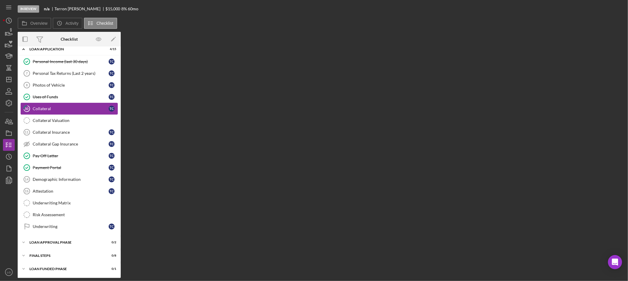
scroll to position [33, 0]
